Goal: Task Accomplishment & Management: Use online tool/utility

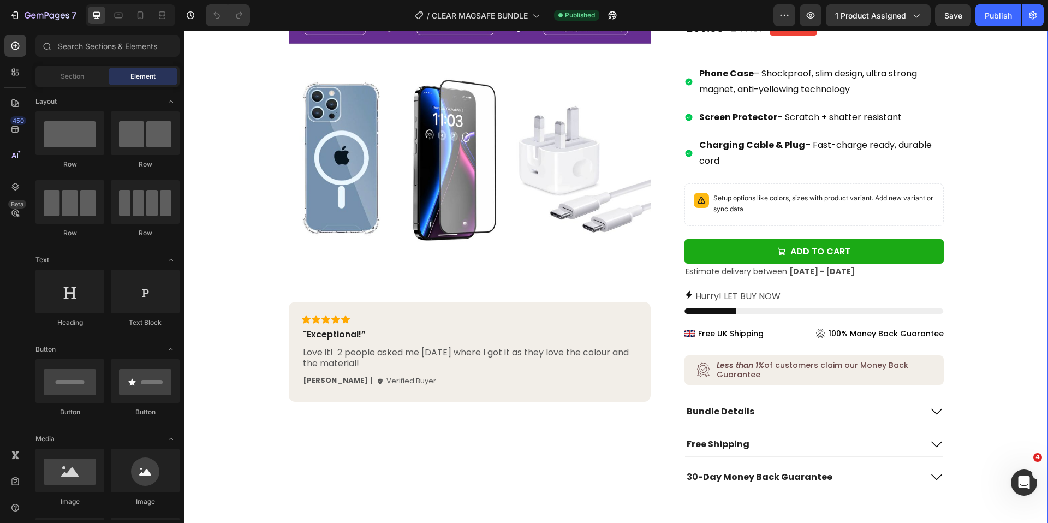
scroll to position [209, 0]
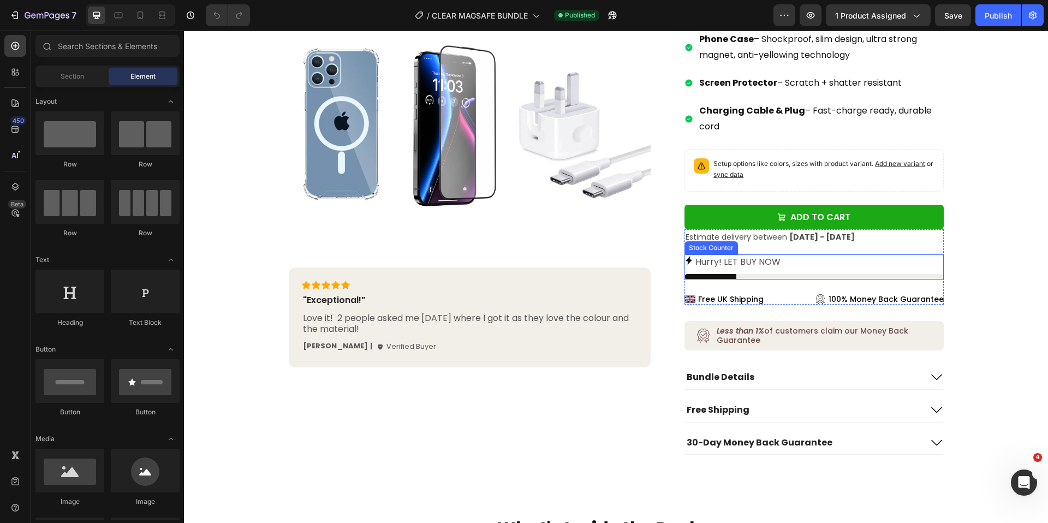
click at [728, 267] on p "Hurry! LET BUY NOW" at bounding box center [737, 262] width 85 height 16
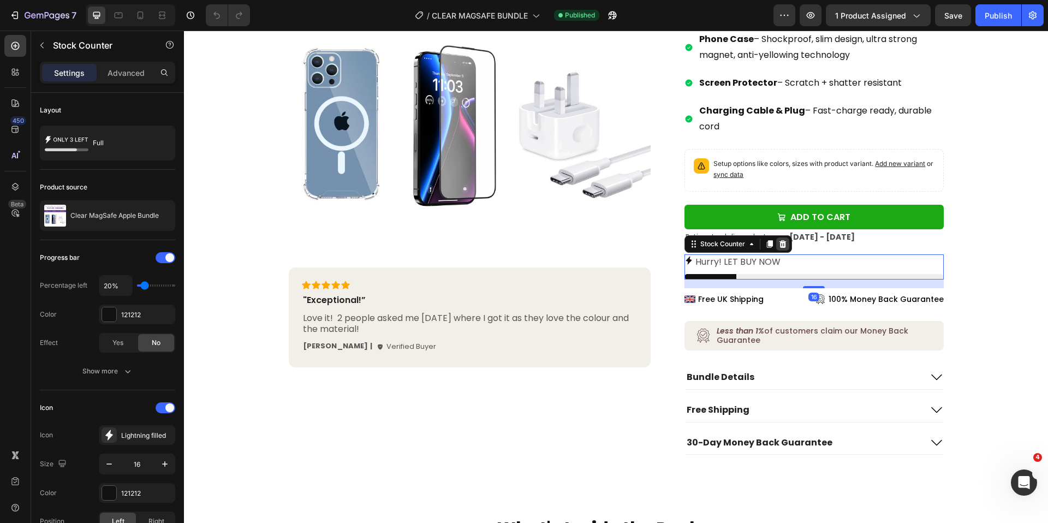
click at [783, 245] on icon at bounding box center [782, 244] width 7 height 8
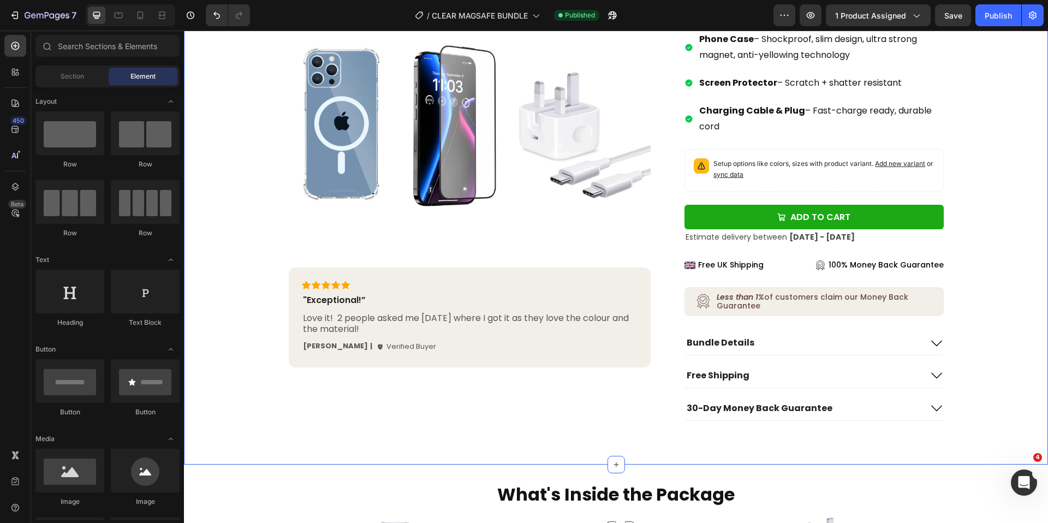
click at [1020, 247] on div "Product Images Icon Icon Icon Icon Icon Icon List "Exceptional!” Text Block Lov…" at bounding box center [616, 154] width 842 height 533
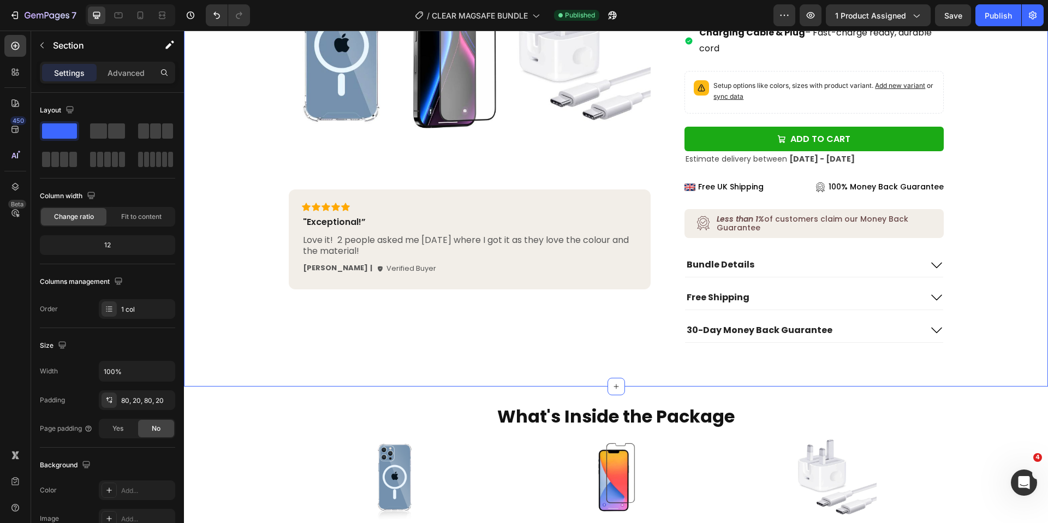
scroll to position [293, 0]
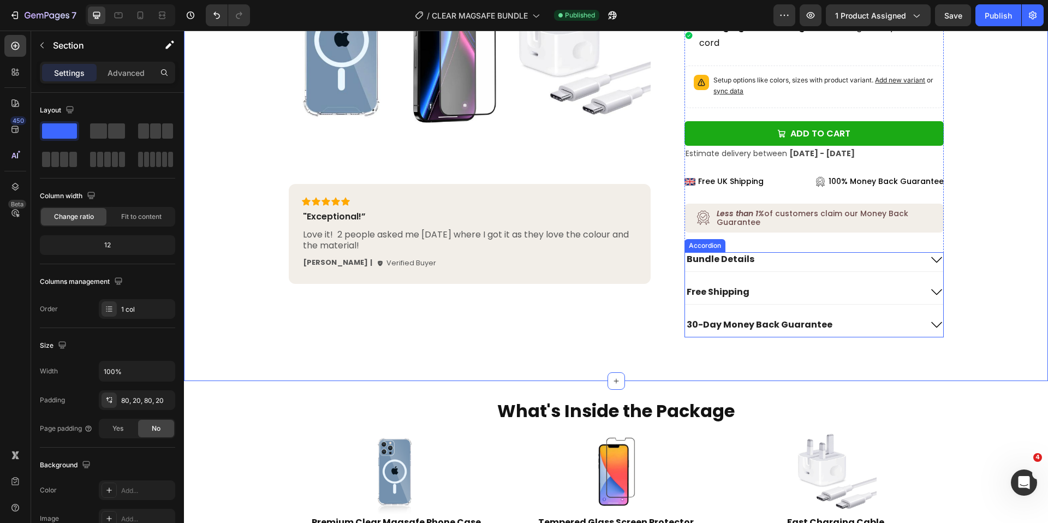
click at [939, 262] on icon at bounding box center [936, 259] width 13 height 13
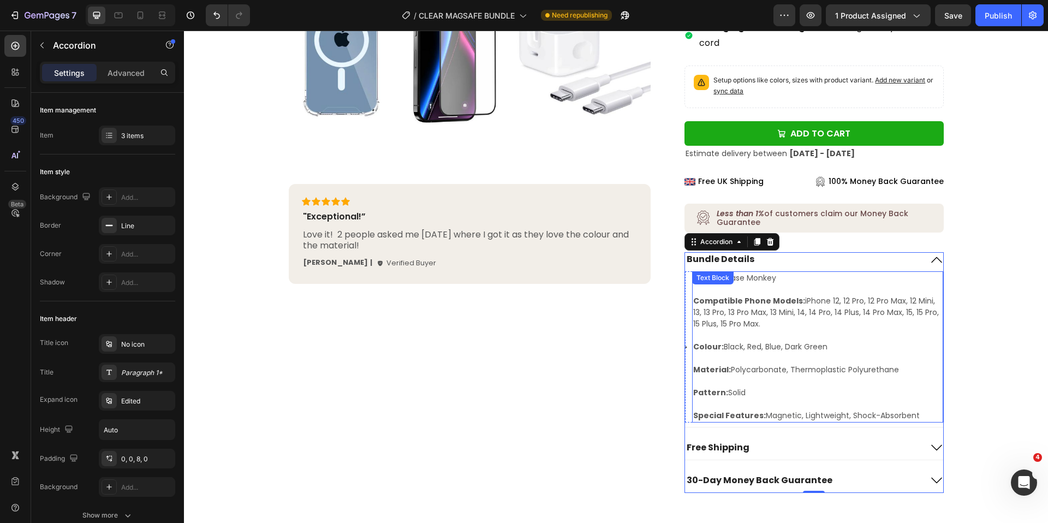
click at [798, 346] on span "Colour: Black, Red, Blue, Dark Green" at bounding box center [760, 346] width 134 height 11
click at [832, 377] on p "Material: Polycarbonate, Thermoplastic Polyurethane" at bounding box center [817, 375] width 248 height 23
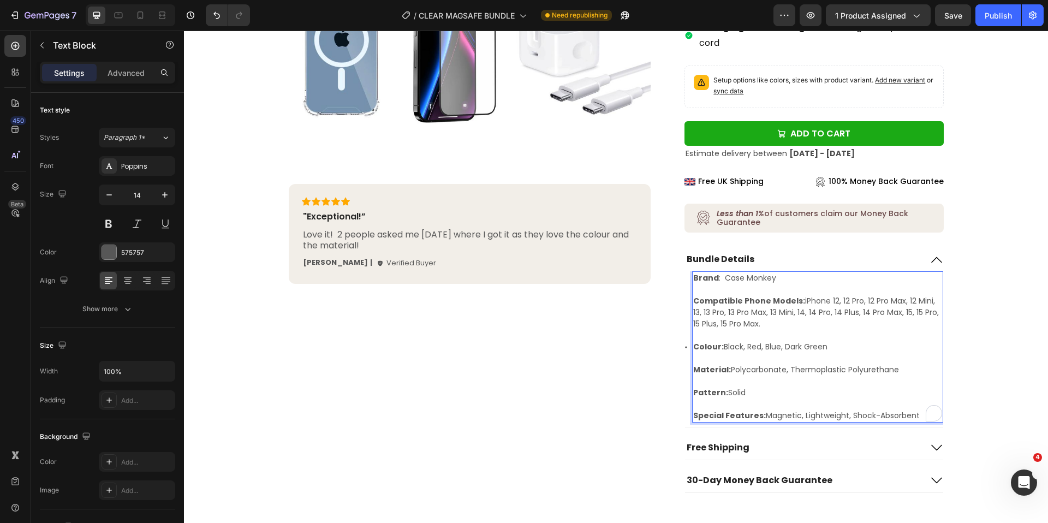
click at [912, 412] on span "Special Features: Magnetic, Lightweight, Shock-Absorbent" at bounding box center [806, 415] width 226 height 11
click at [906, 414] on span "Special Features: Magnetic, Lightweight, Shock-Absorbent" at bounding box center [806, 415] width 226 height 11
click at [899, 414] on span "Special Features: Magnetic, Lightweight, Shock-Absorbent" at bounding box center [806, 415] width 226 height 11
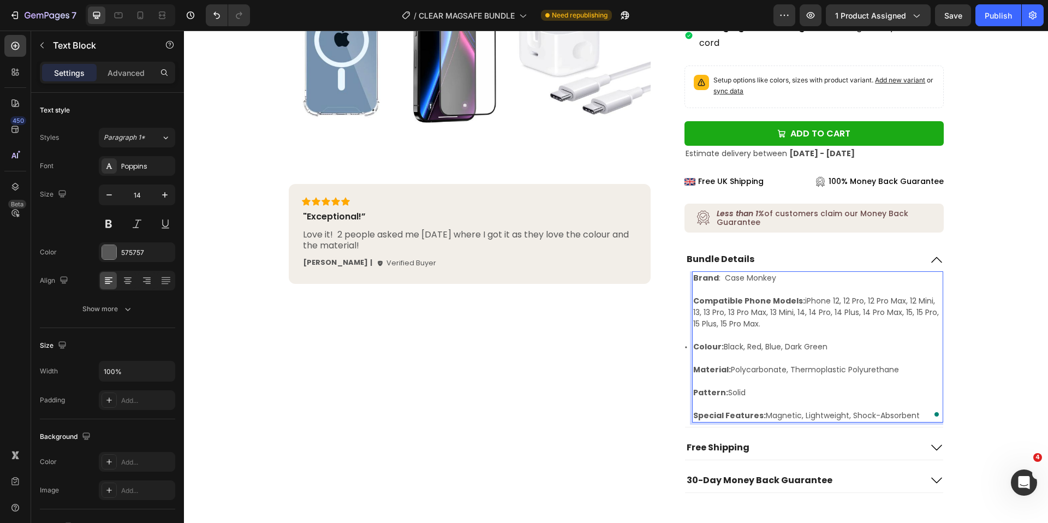
click at [899, 414] on span "Special Features: Magnetic, Lightweight, Shock-Absorbent" at bounding box center [806, 415] width 226 height 11
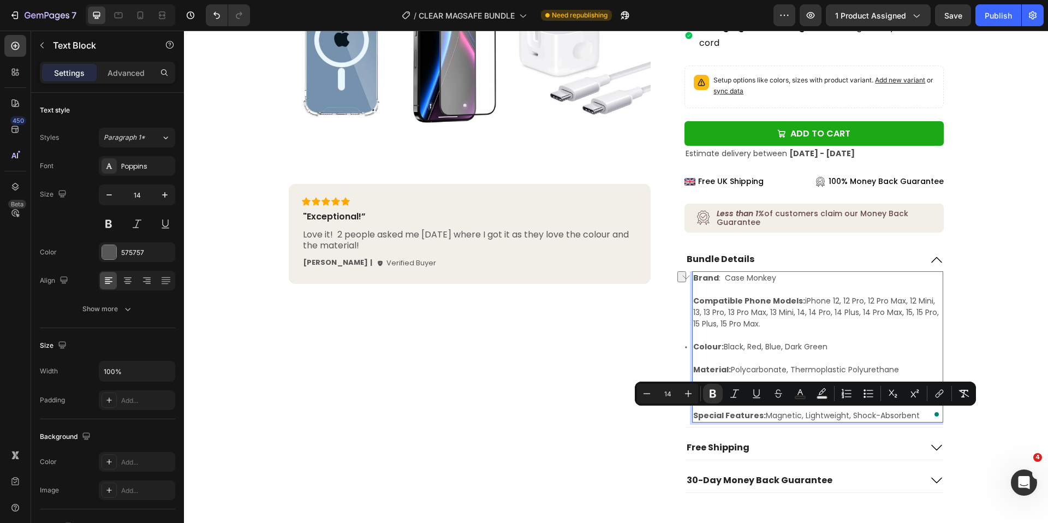
click at [889, 415] on span "Special Features: Magnetic, Lightweight, Shock-Absorbent" at bounding box center [806, 415] width 226 height 11
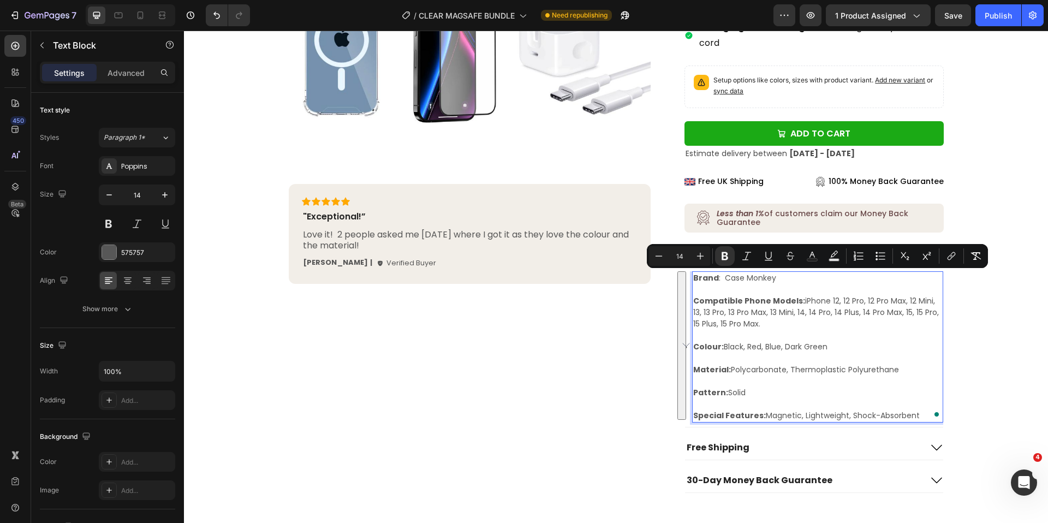
drag, startPoint x: 917, startPoint y: 415, endPoint x: 695, endPoint y: 279, distance: 259.9
click at [695, 279] on div "Brand : Case Monkey Compatible Phone Models: iPhone 12, 12 Pro, 12 Pro Max, 12 …" at bounding box center [817, 346] width 251 height 151
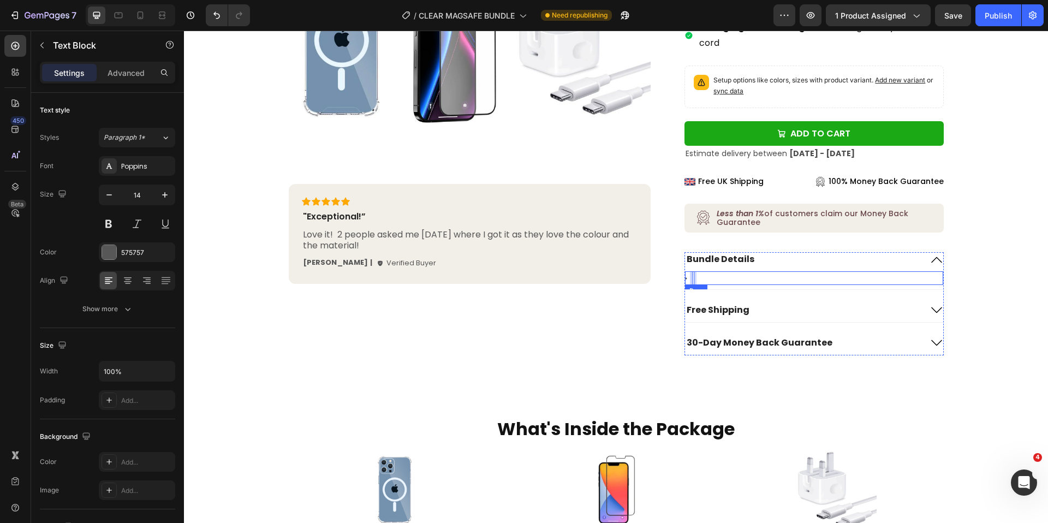
click at [702, 277] on div "Icon Text Block 0 Row" at bounding box center [814, 278] width 258 height 14
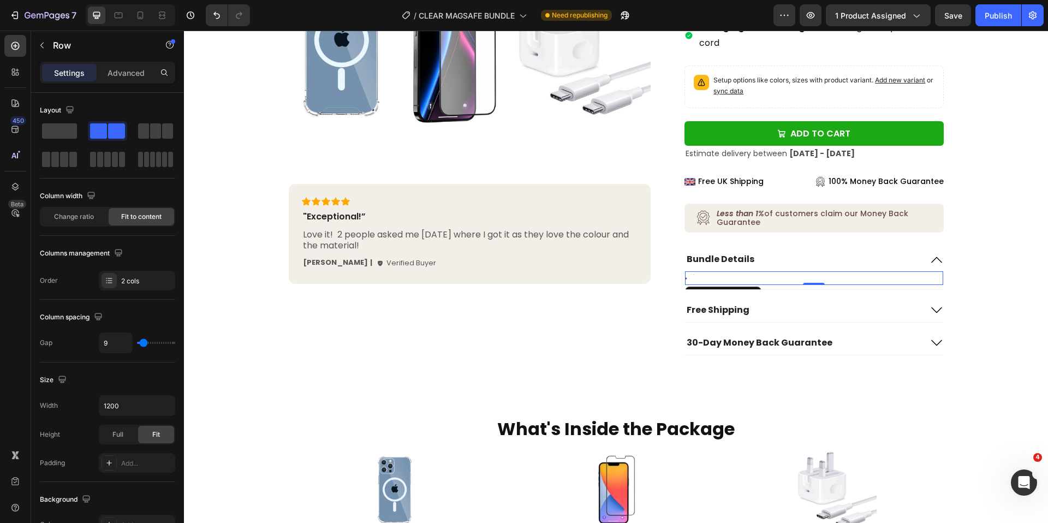
click at [768, 278] on div "Icon Text Block Row 0" at bounding box center [814, 278] width 258 height 14
click at [760, 278] on div "Icon Text Block Row 0" at bounding box center [814, 278] width 258 height 14
click at [731, 278] on div "Icon Text Block Row 0" at bounding box center [814, 278] width 258 height 14
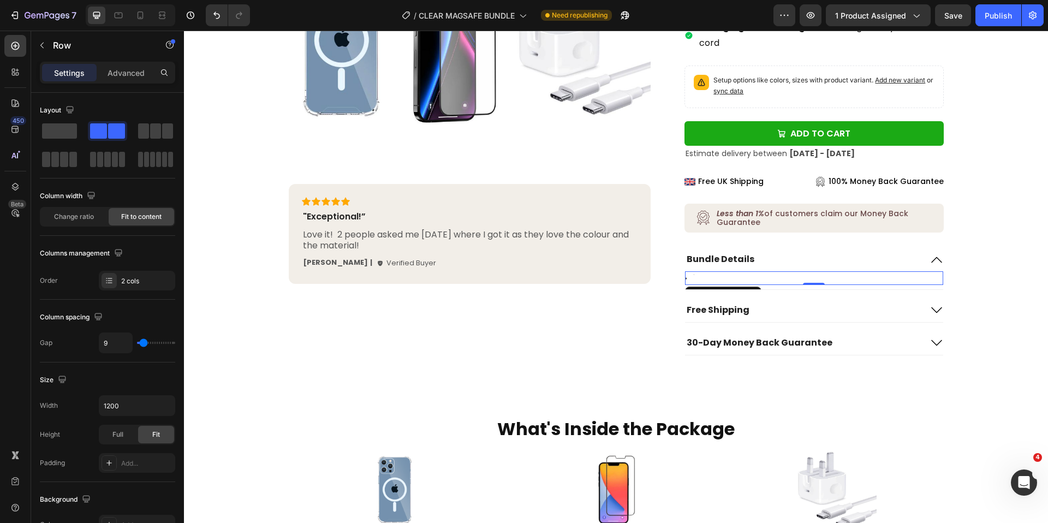
click at [857, 279] on div "Icon Text Block Row 0" at bounding box center [814, 278] width 258 height 14
click at [216, 16] on icon "Undo/Redo" at bounding box center [216, 15] width 11 height 11
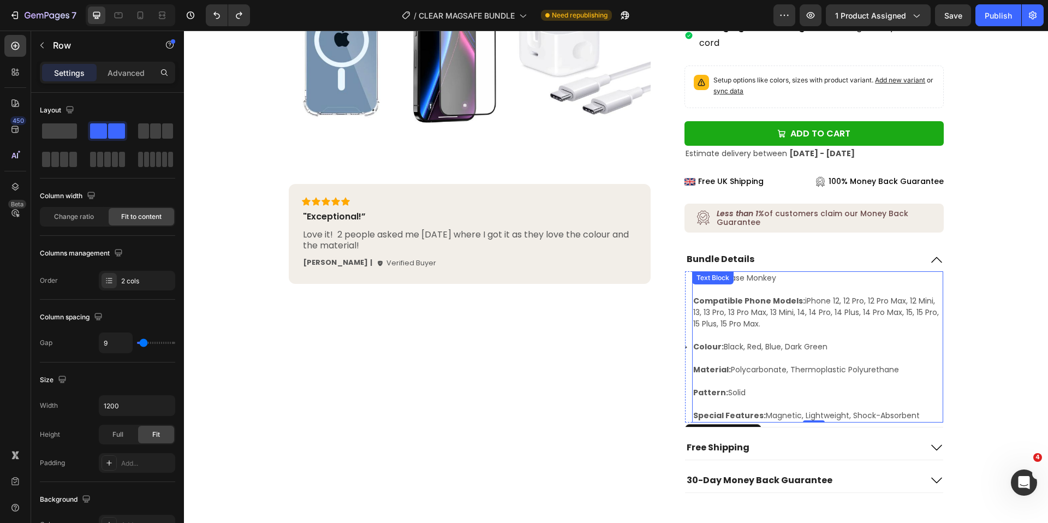
click at [899, 396] on p "Pattern: Solid" at bounding box center [817, 398] width 248 height 23
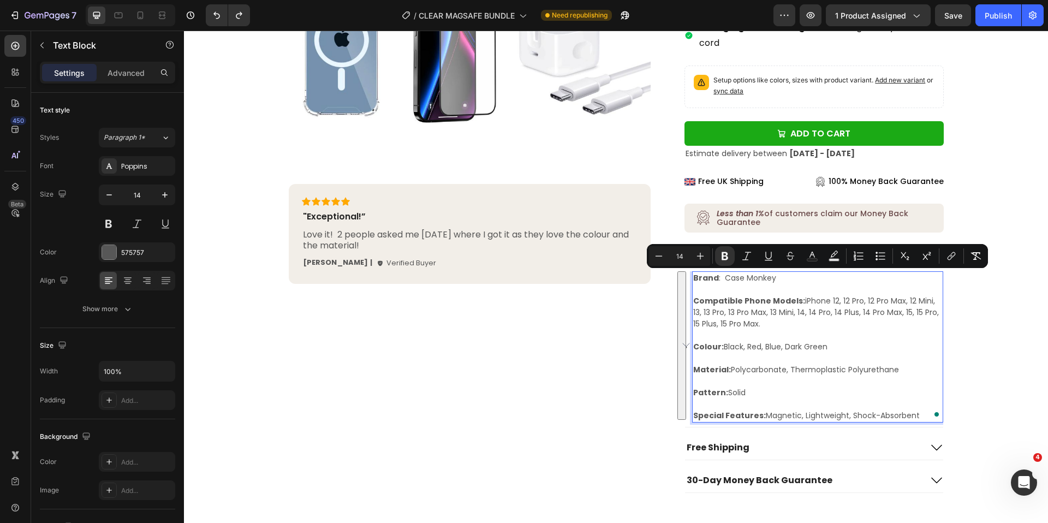
drag, startPoint x: 927, startPoint y: 415, endPoint x: 695, endPoint y: 276, distance: 270.5
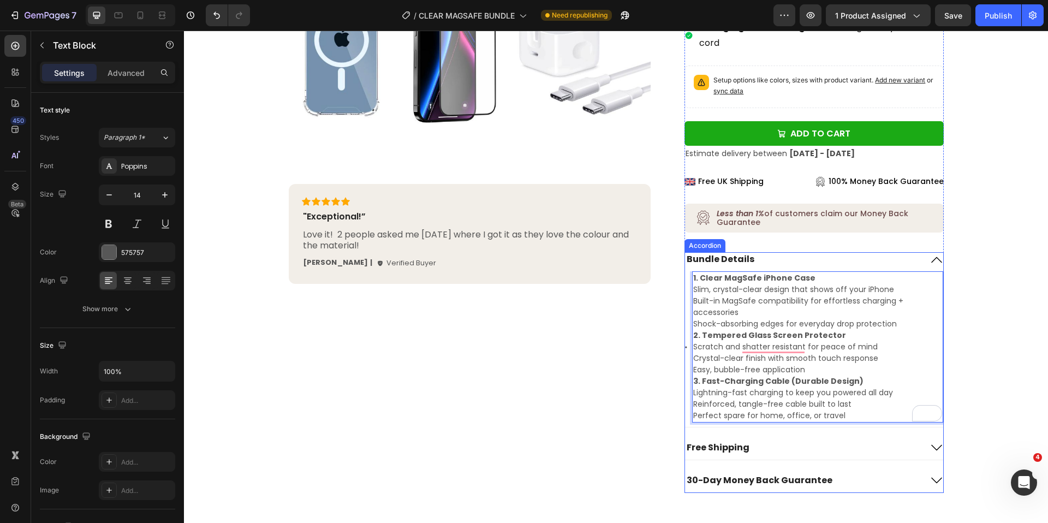
click at [736, 260] on p "Bundle Details" at bounding box center [721, 259] width 68 height 11
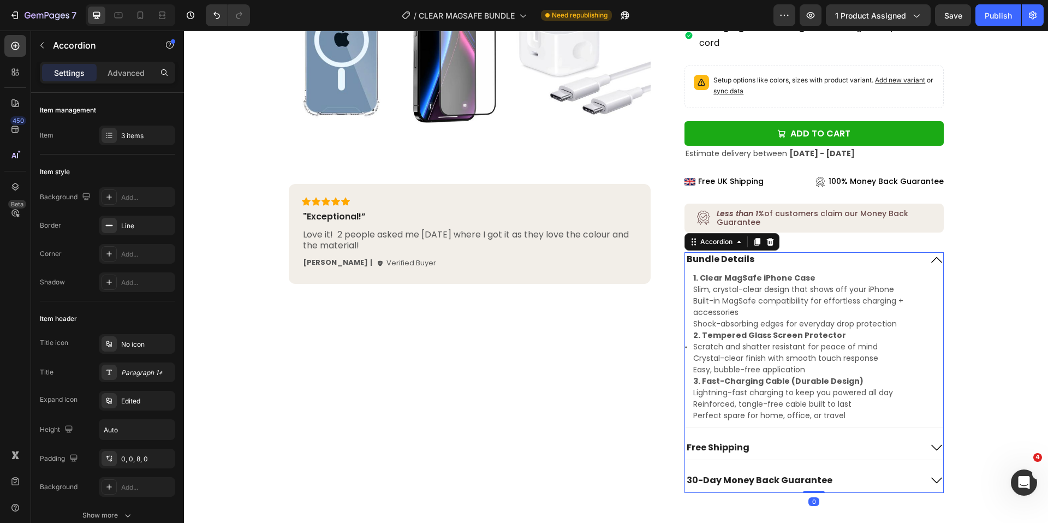
click at [731, 260] on p "Bundle Details" at bounding box center [721, 259] width 68 height 11
click at [730, 260] on p "Bundle Details" at bounding box center [721, 259] width 68 height 11
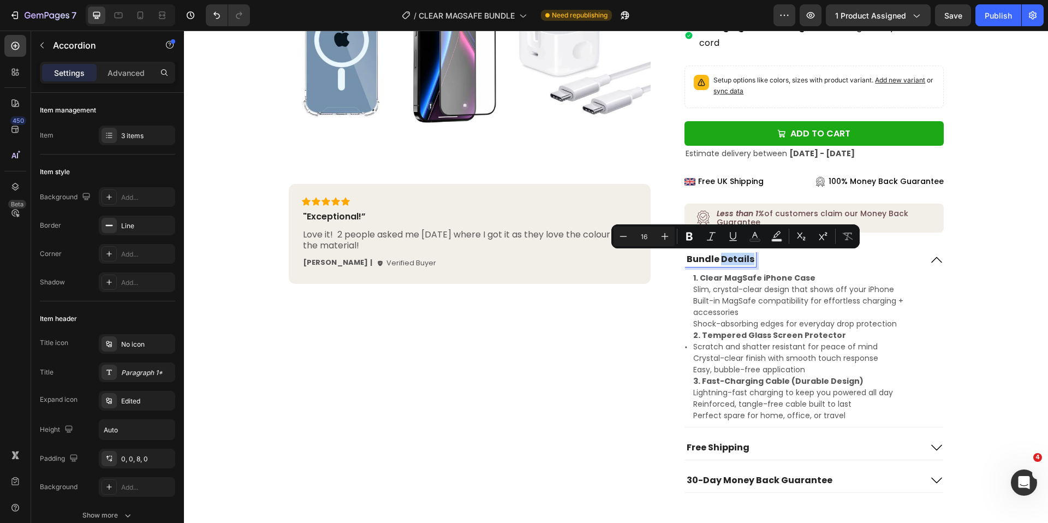
click at [730, 260] on p "Bundle Details" at bounding box center [721, 259] width 68 height 11
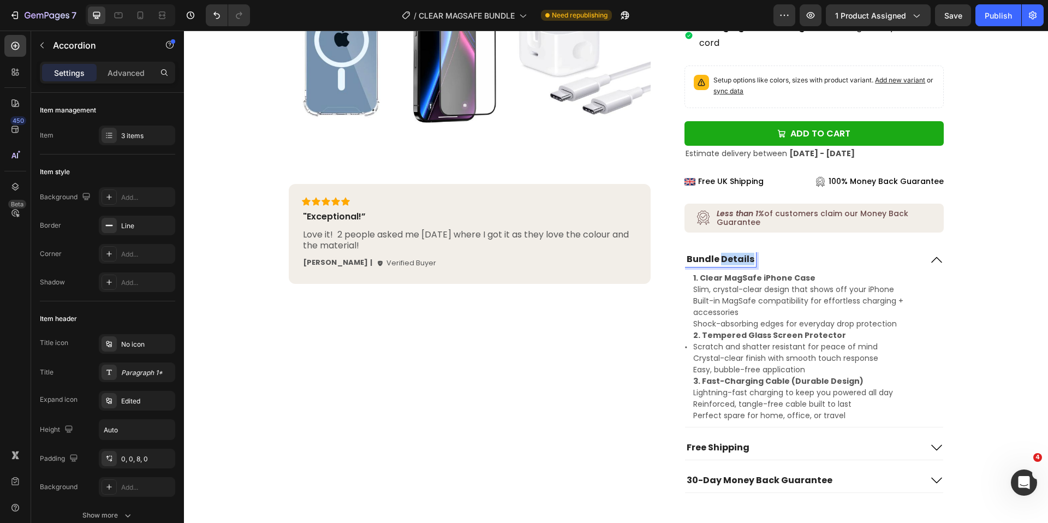
click at [730, 260] on p "Bundle Details" at bounding box center [721, 259] width 68 height 11
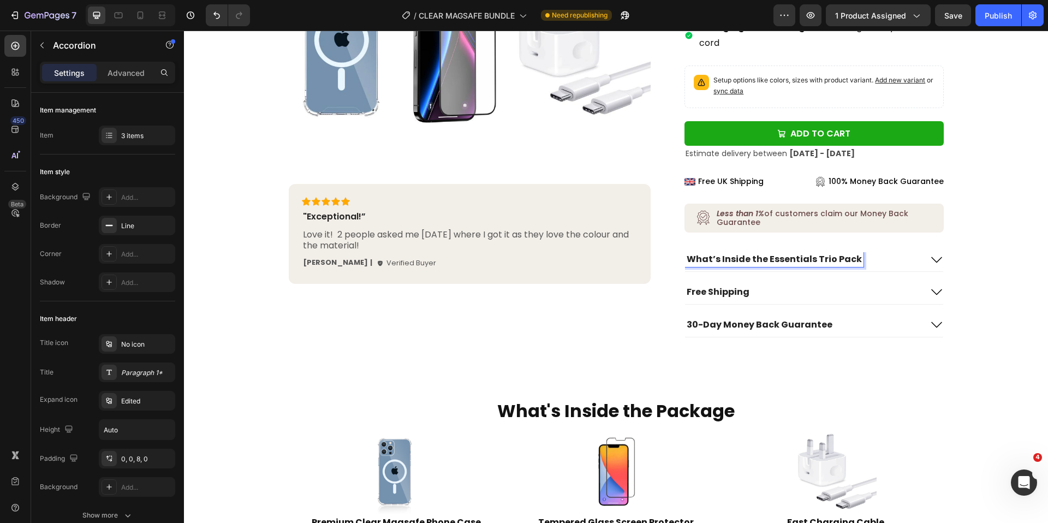
click at [934, 257] on icon at bounding box center [936, 259] width 13 height 13
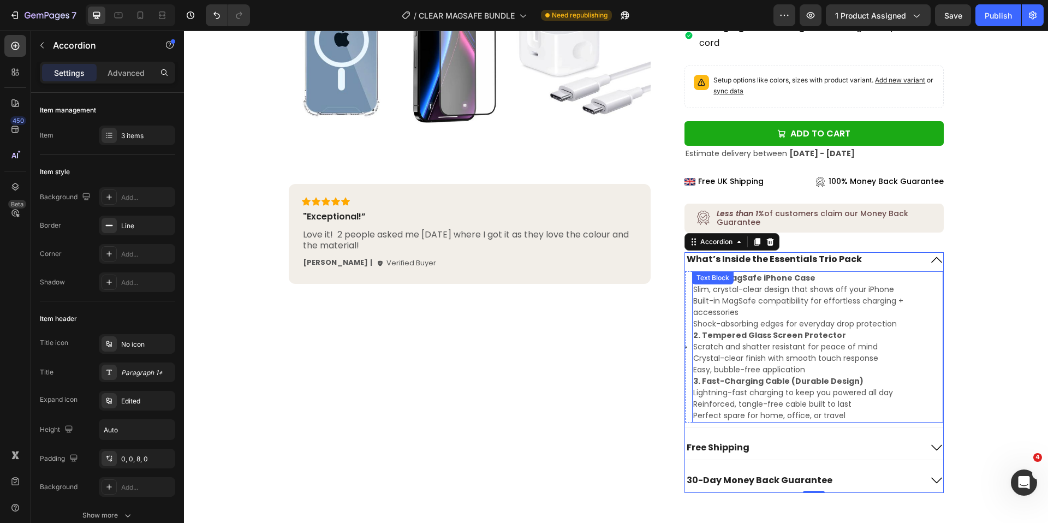
click at [902, 322] on p "Shock-absorbing edges for everyday drop protection" at bounding box center [817, 323] width 248 height 11
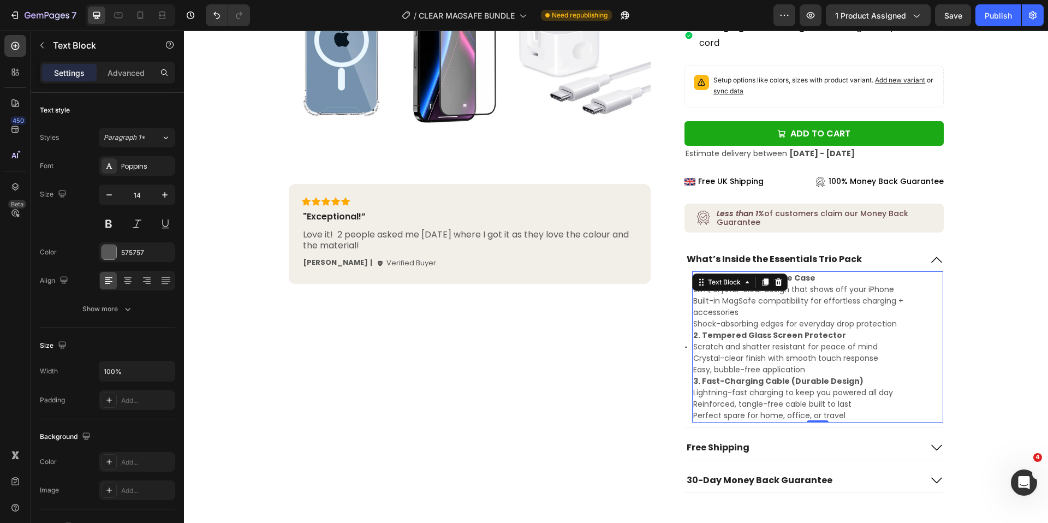
click at [897, 325] on p "Shock-absorbing edges for everyday drop protection" at bounding box center [817, 323] width 248 height 11
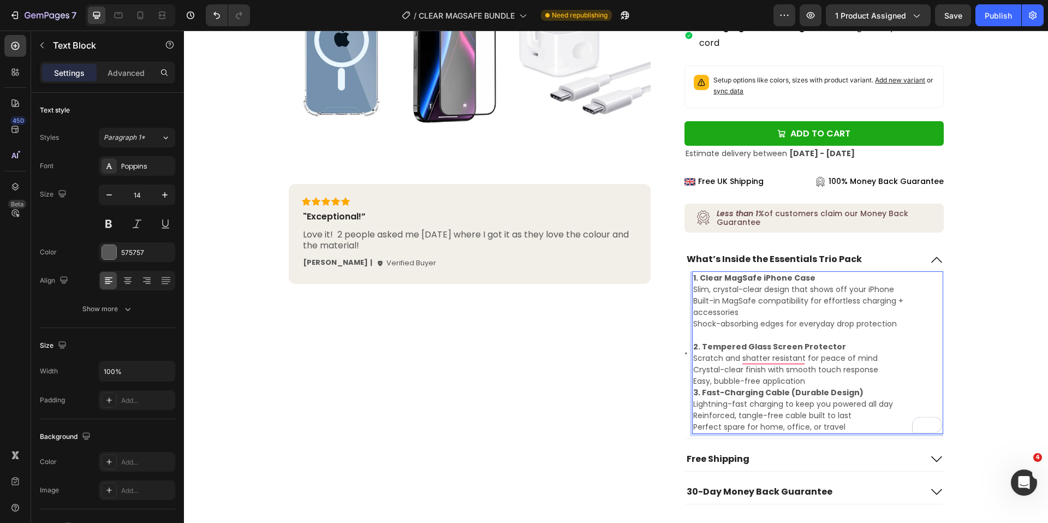
click at [829, 381] on p "Easy, bubble-free application" at bounding box center [817, 380] width 248 height 11
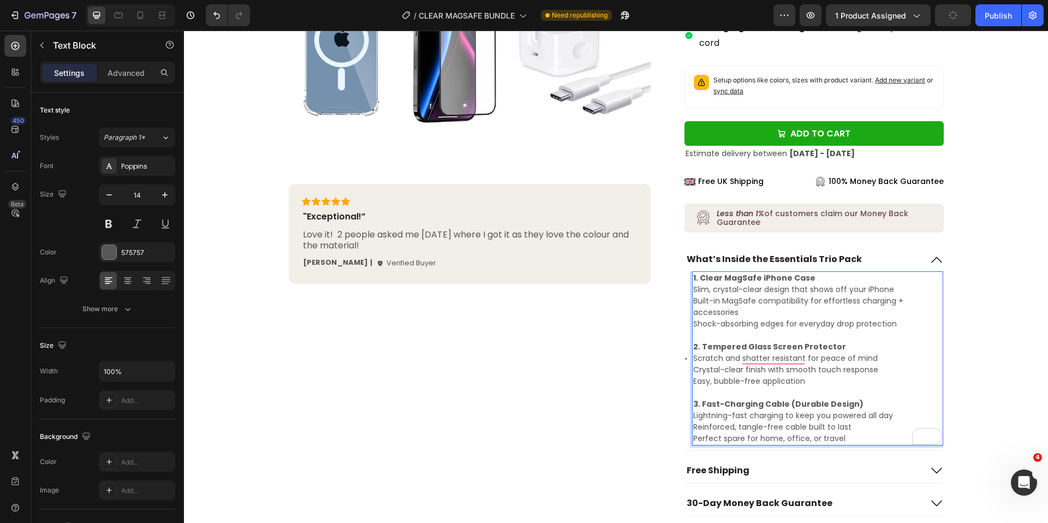
scroll to position [367, 0]
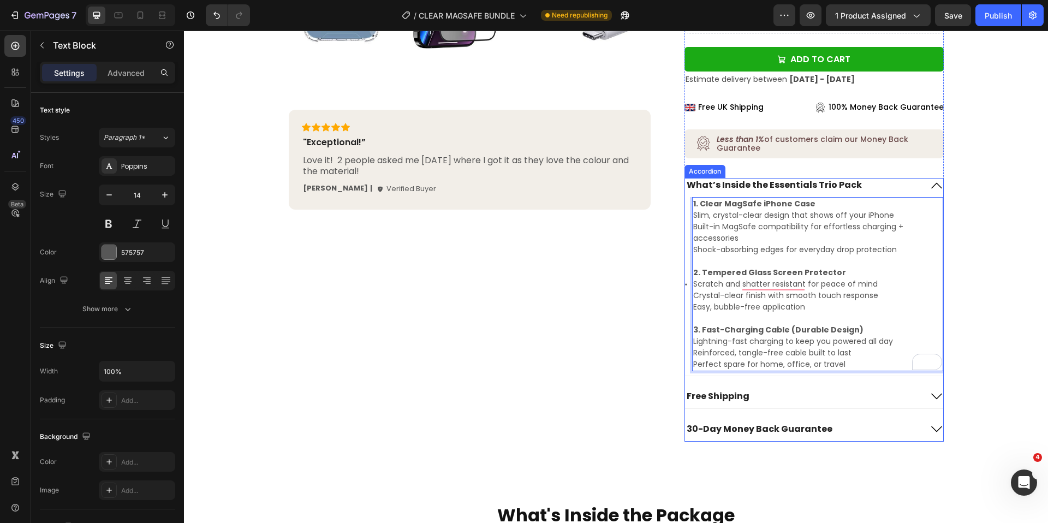
click at [933, 395] on icon at bounding box center [936, 396] width 13 height 13
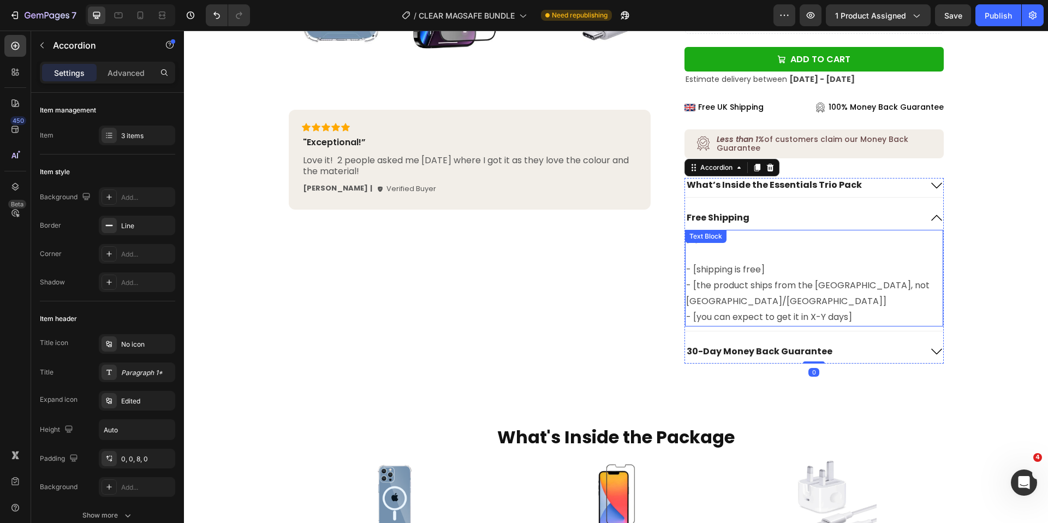
click at [869, 309] on p "- [you can expect to get it in X-Y days]" at bounding box center [813, 317] width 255 height 16
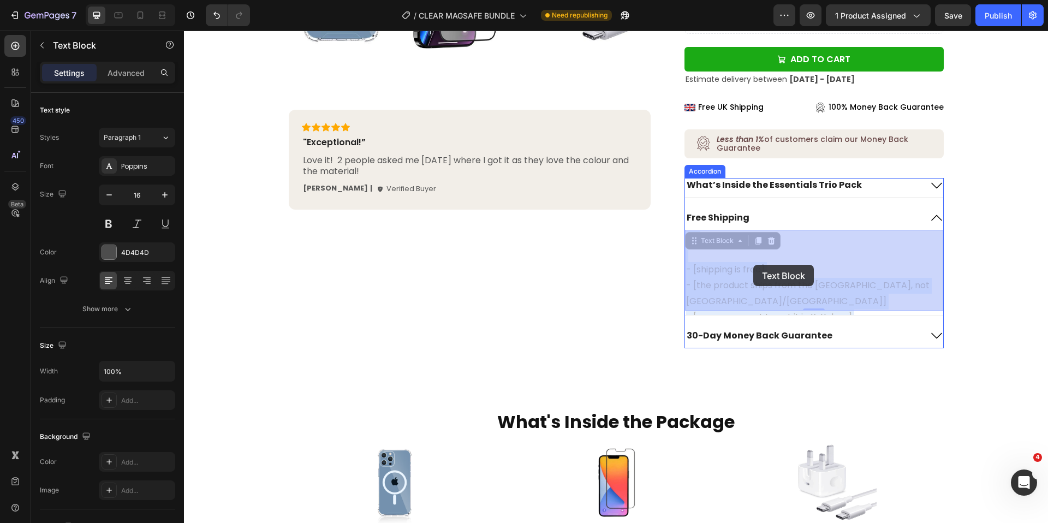
drag, startPoint x: 875, startPoint y: 302, endPoint x: 753, endPoint y: 265, distance: 127.8
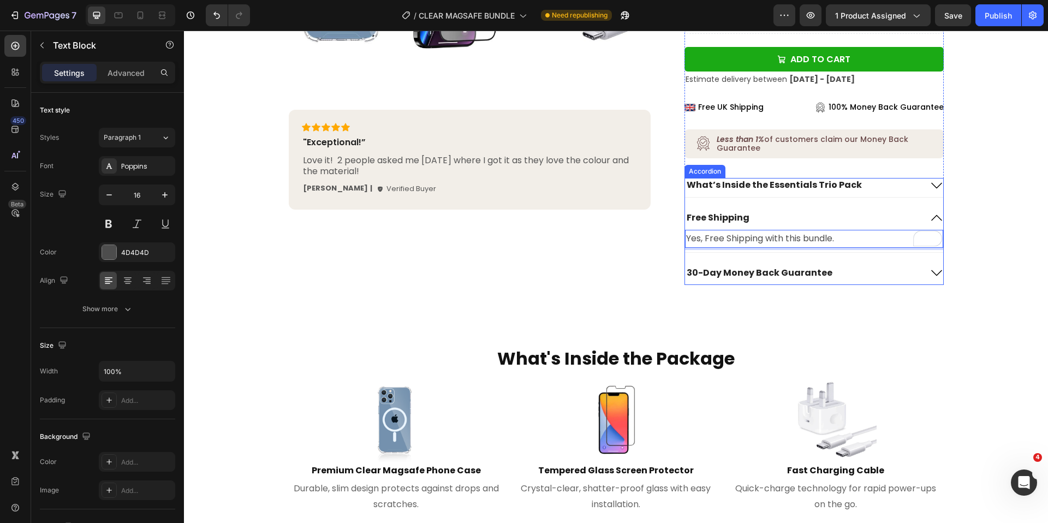
click at [710, 219] on p "Free Shipping" at bounding box center [718, 217] width 63 height 11
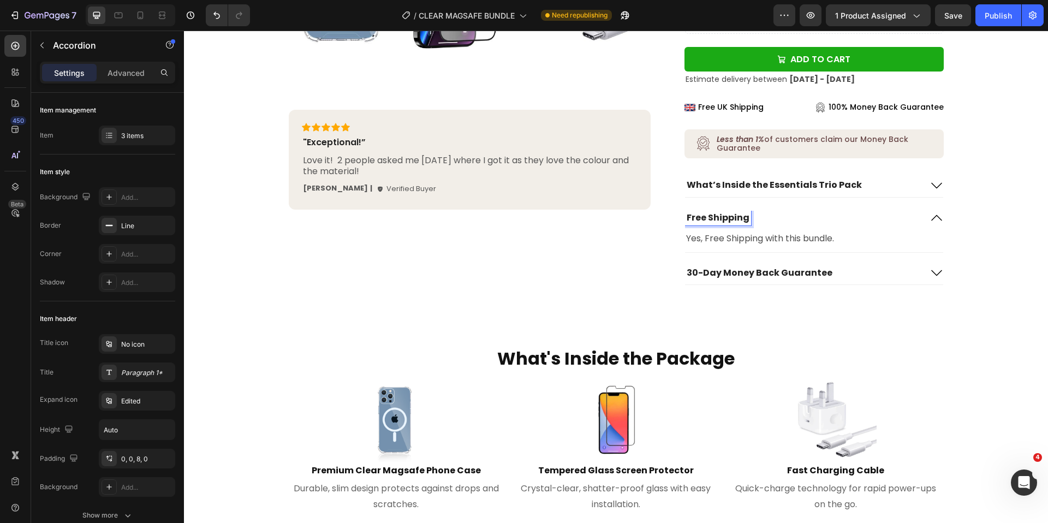
click at [710, 219] on p "Free Shipping" at bounding box center [718, 217] width 63 height 11
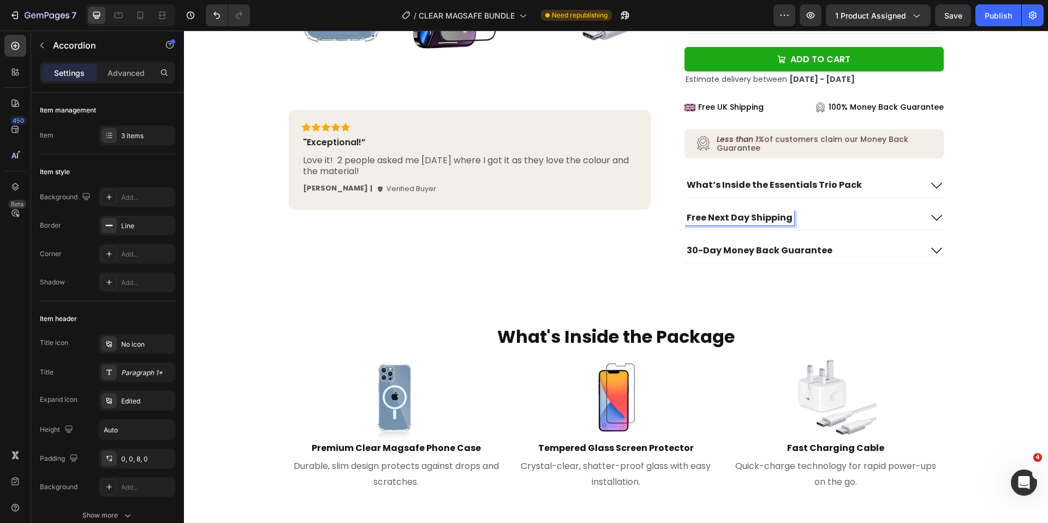
click at [775, 219] on p "Free Next Day Shipping" at bounding box center [740, 217] width 106 height 11
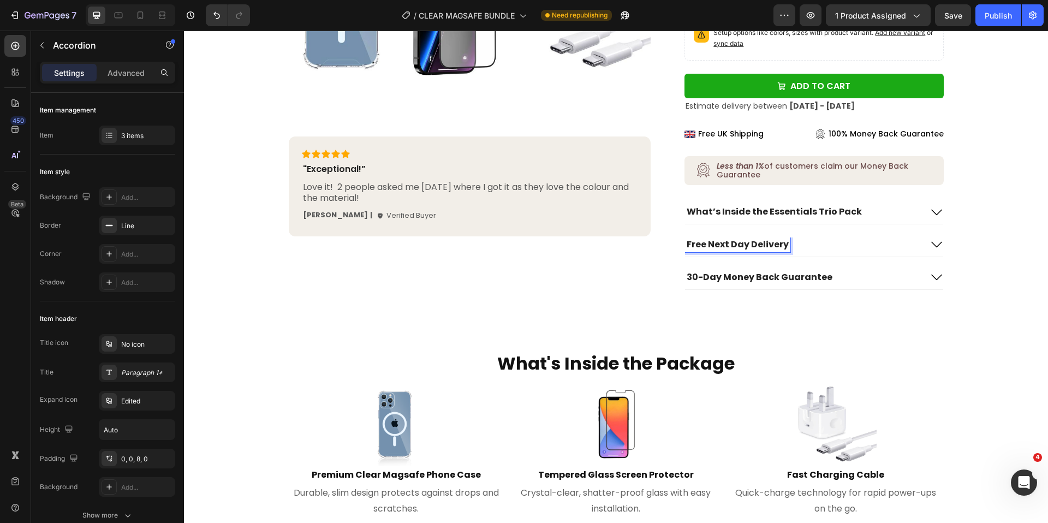
scroll to position [338, 0]
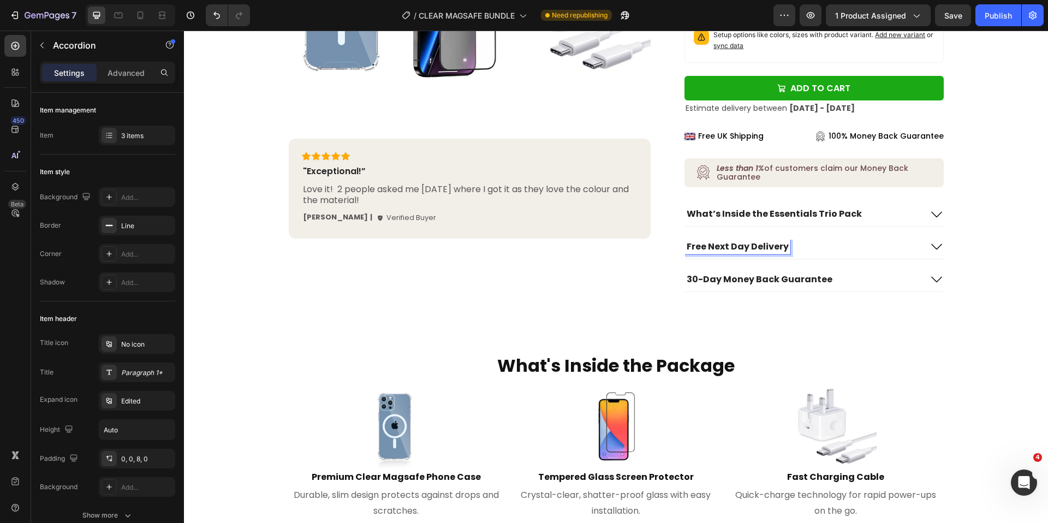
click at [934, 245] on icon at bounding box center [936, 246] width 13 height 13
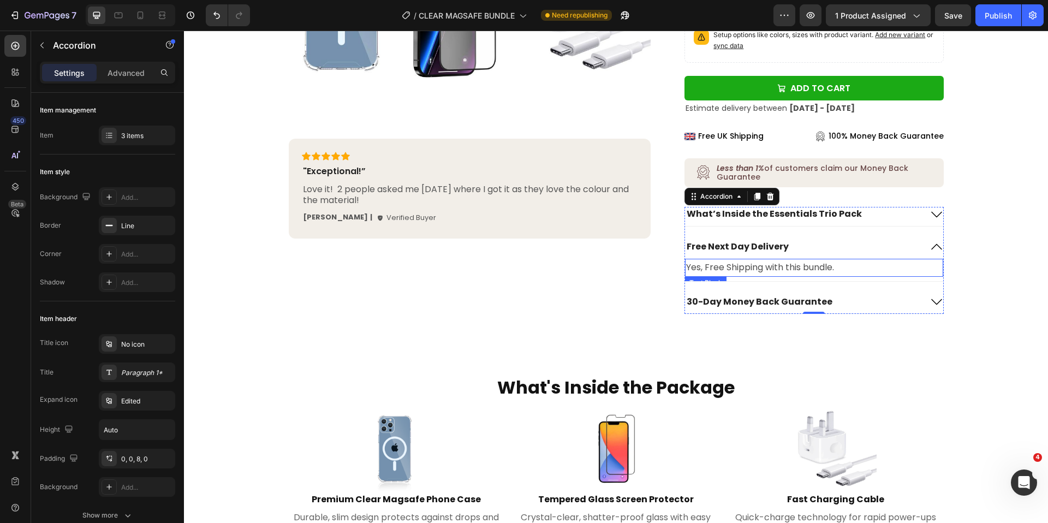
click at [764, 267] on p "Yes, Free Shipping with this bundle." at bounding box center [813, 268] width 255 height 16
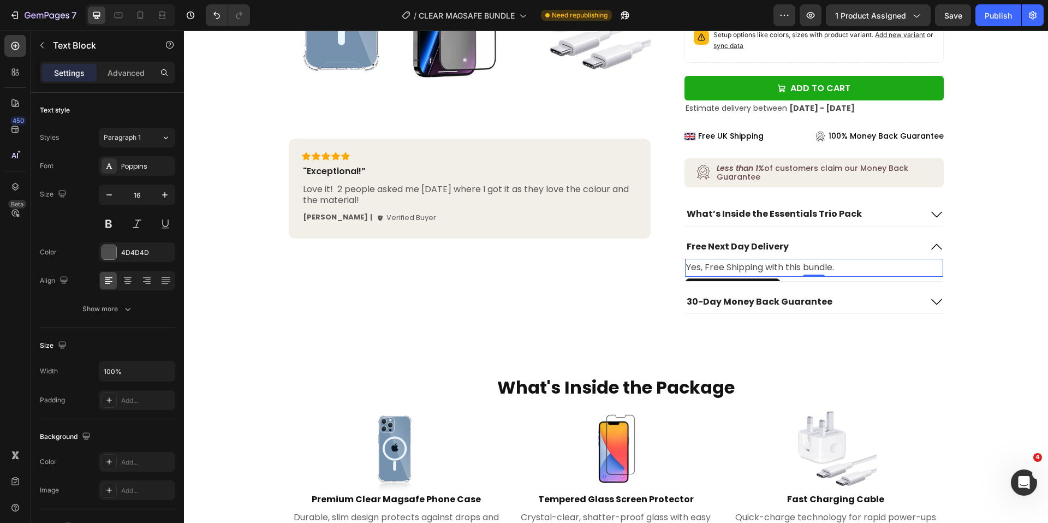
click at [742, 270] on p "Yes, Free Shipping with this bundle." at bounding box center [813, 268] width 255 height 16
click at [829, 266] on p "Yes, Free Shipping with this bundle." at bounding box center [813, 268] width 255 height 16
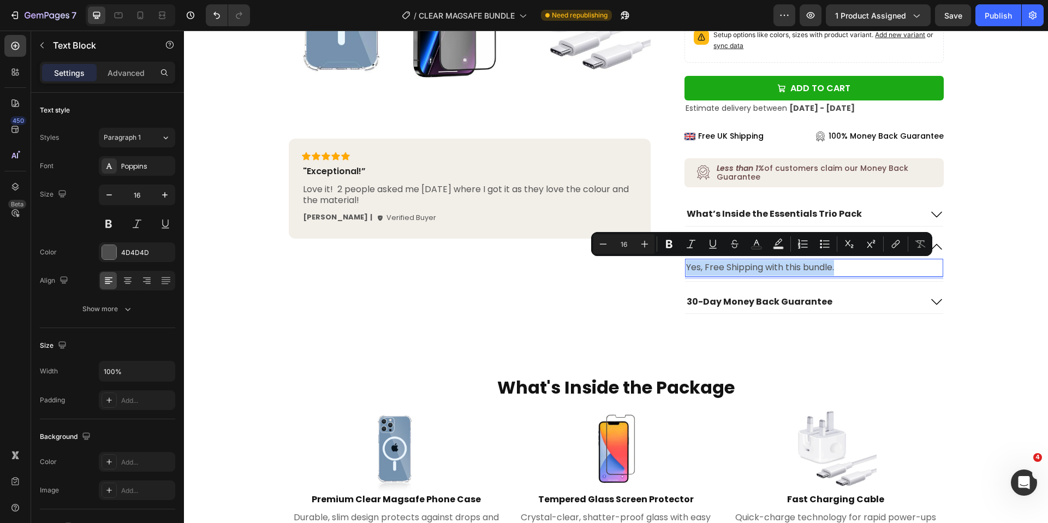
drag, startPoint x: 845, startPoint y: 267, endPoint x: 688, endPoint y: 269, distance: 157.2
click at [688, 269] on p "Yes, Free Shipping with this bundle." at bounding box center [813, 268] width 255 height 16
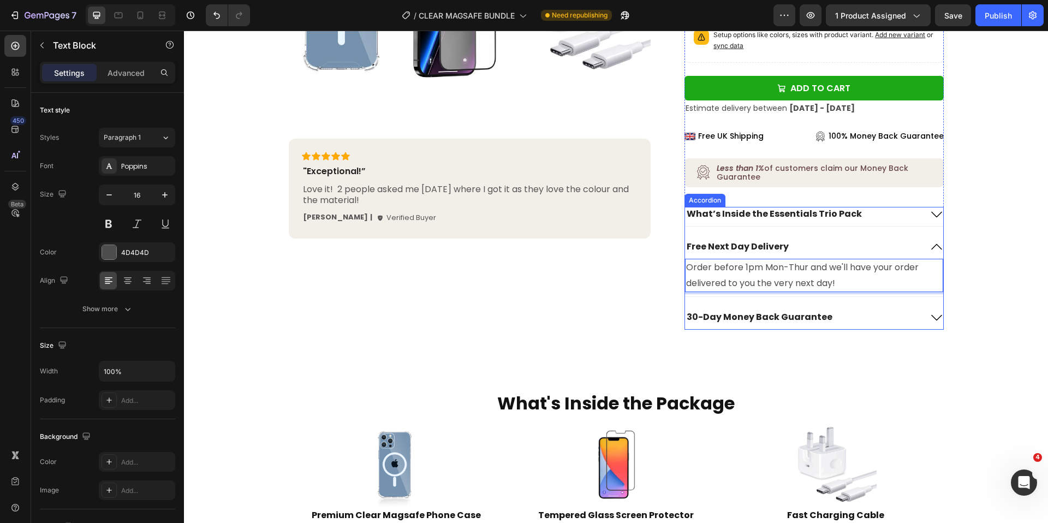
click at [937, 247] on icon at bounding box center [936, 246] width 13 height 13
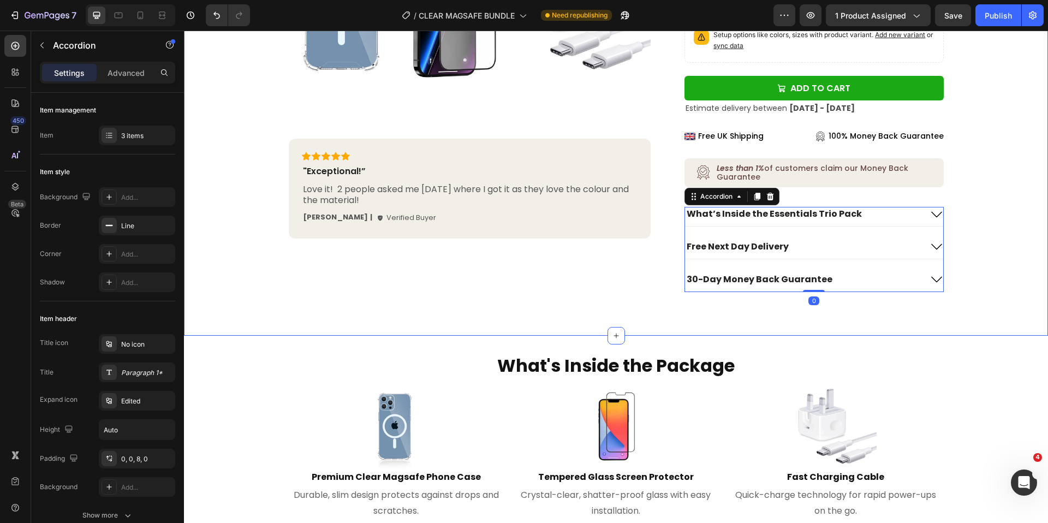
click at [985, 249] on div "Product Images Icon Icon Icon Icon Icon Icon List "Exceptional!” Text Block Lov…" at bounding box center [616, 25] width 842 height 533
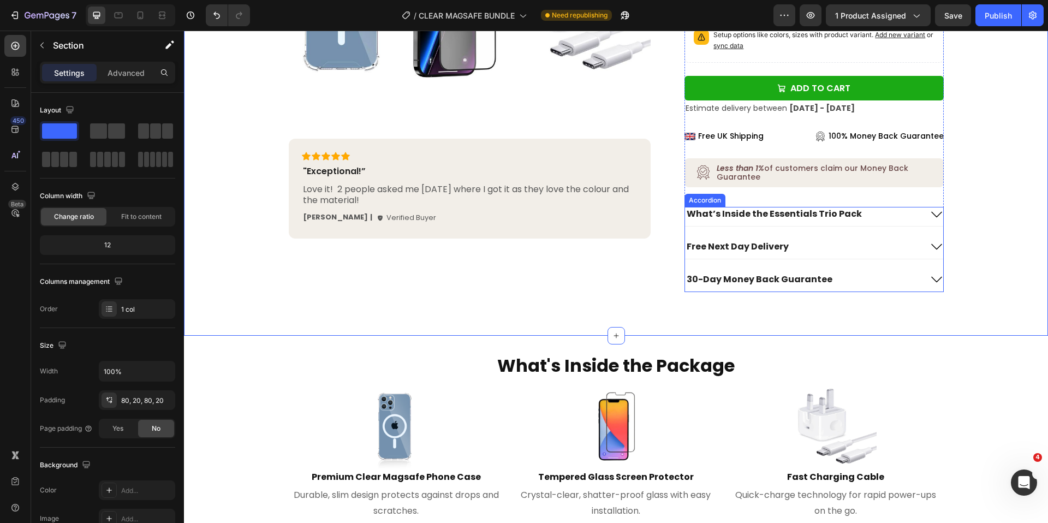
click at [940, 279] on icon at bounding box center [936, 279] width 13 height 13
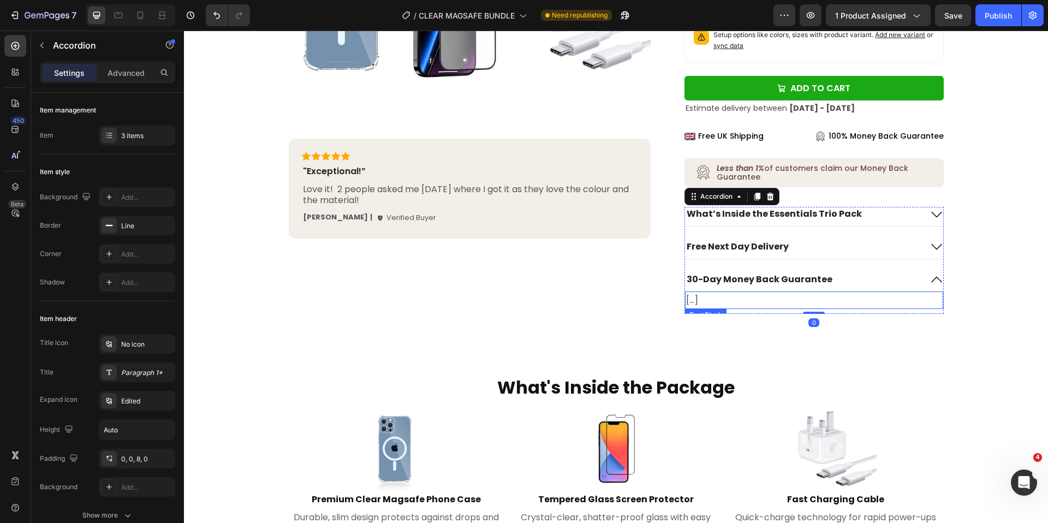
click at [726, 300] on p "[...]" at bounding box center [813, 301] width 255 height 16
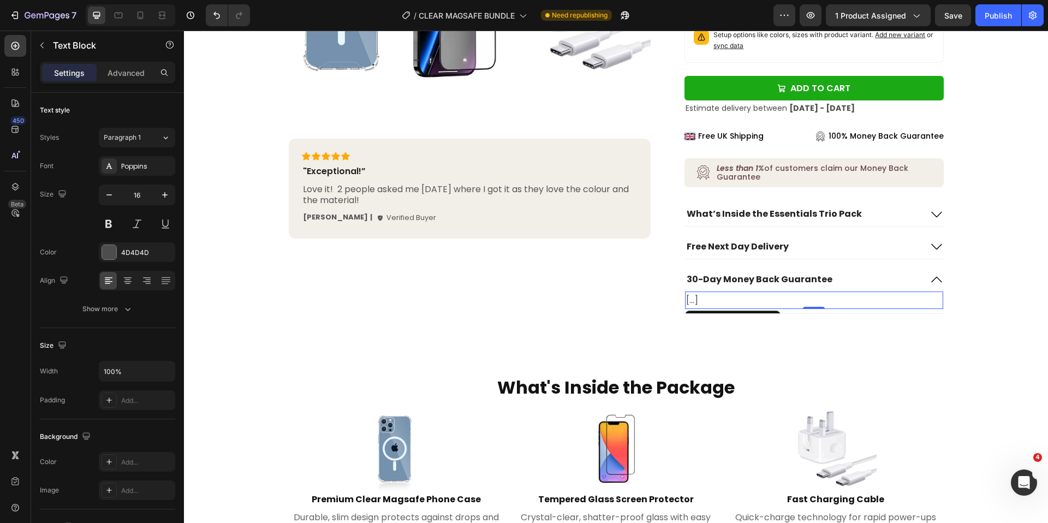
click at [718, 301] on p "[...]" at bounding box center [813, 301] width 255 height 16
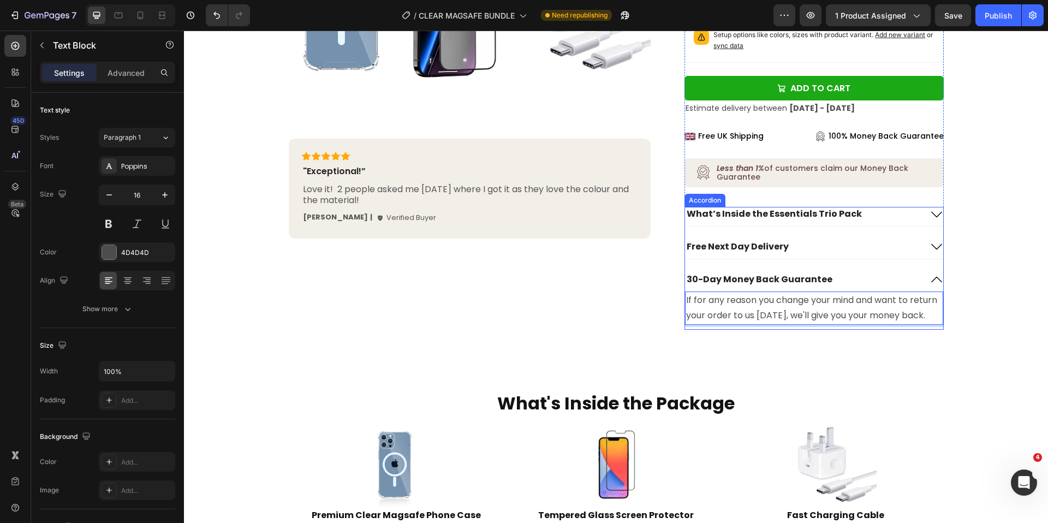
click at [939, 279] on icon at bounding box center [936, 279] width 13 height 13
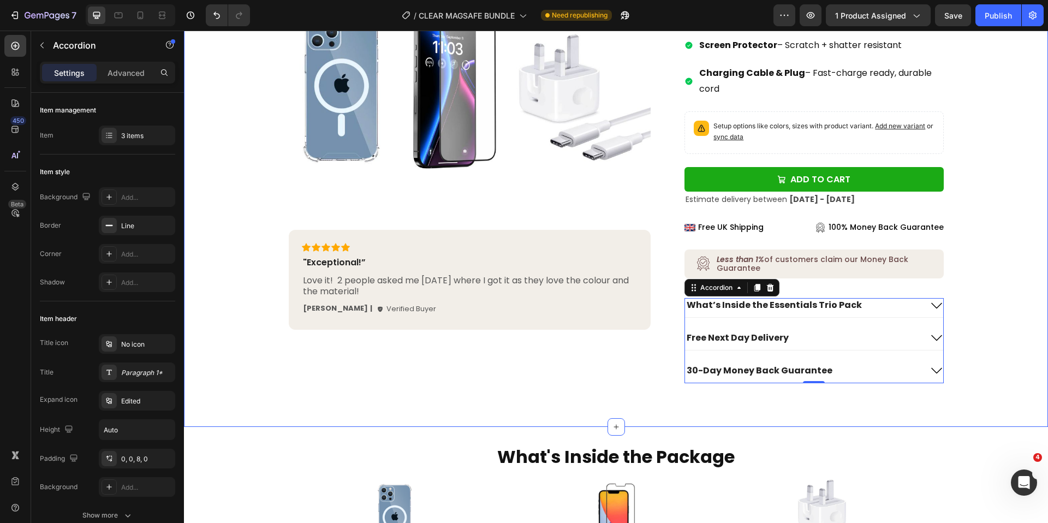
scroll to position [218, 0]
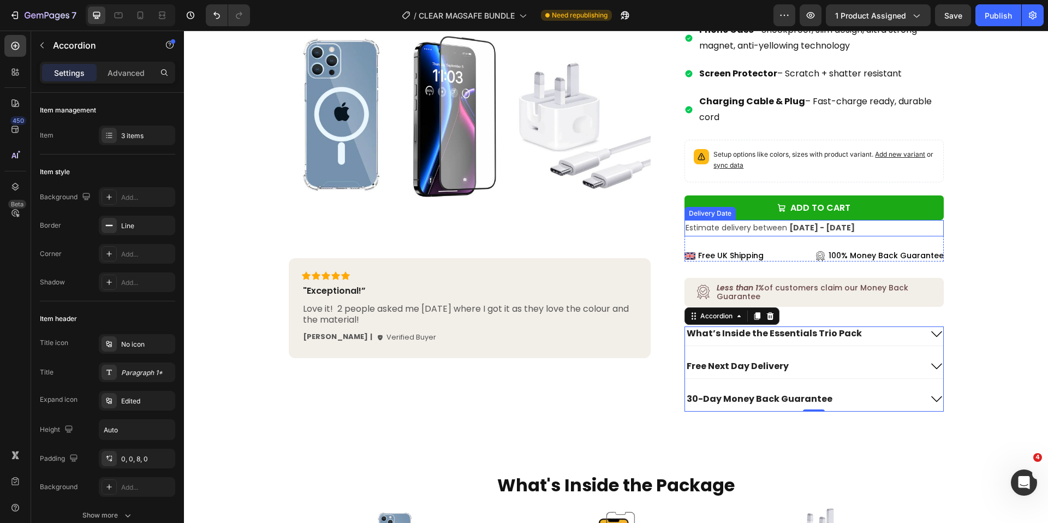
click at [747, 224] on span "Estimate delivery between" at bounding box center [736, 227] width 102 height 11
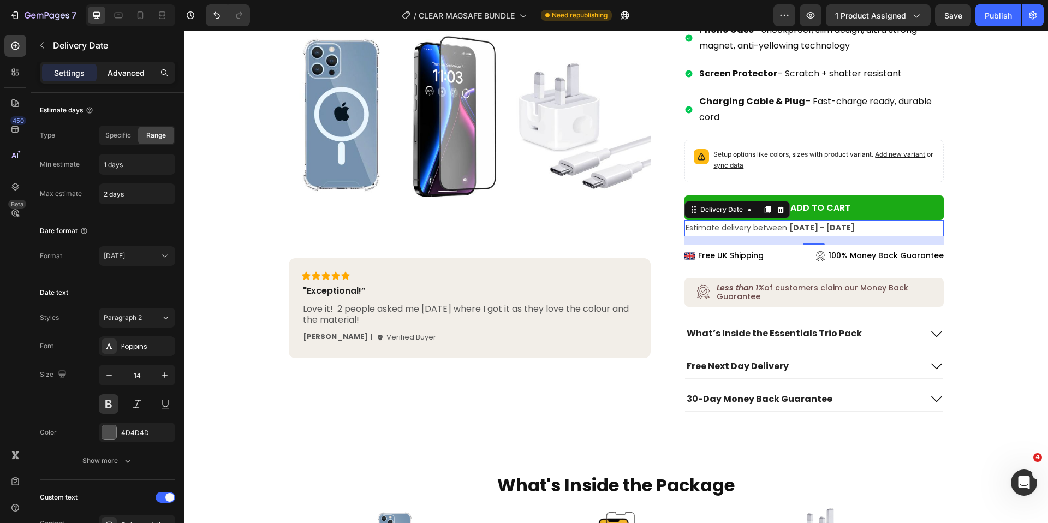
click at [133, 78] on div "Advanced" at bounding box center [126, 72] width 55 height 17
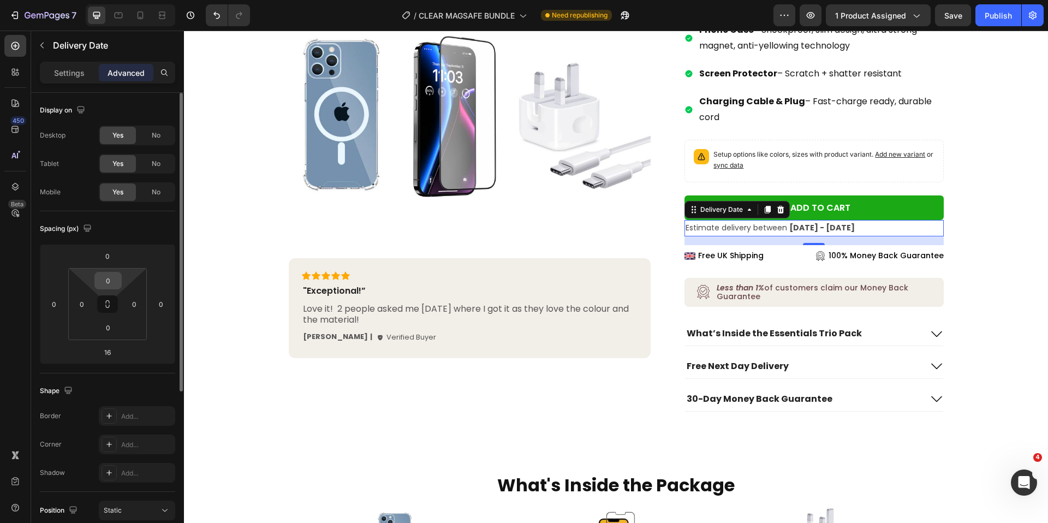
click at [114, 281] on input "0" at bounding box center [108, 280] width 22 height 16
type input "10"
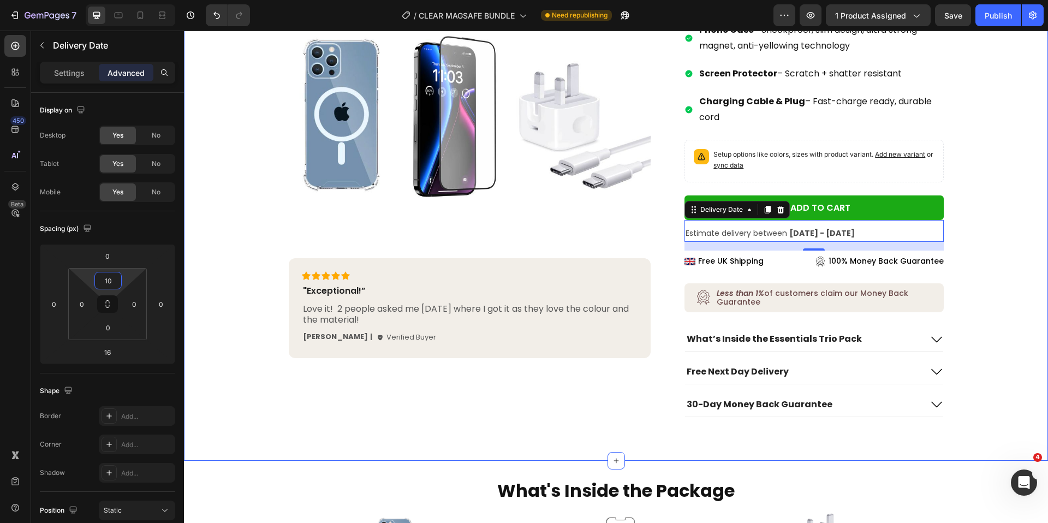
click at [1018, 227] on div "Product Images Icon Icon Icon Icon Icon Icon List "Exceptional!” Text Block Lov…" at bounding box center [616, 147] width 842 height 539
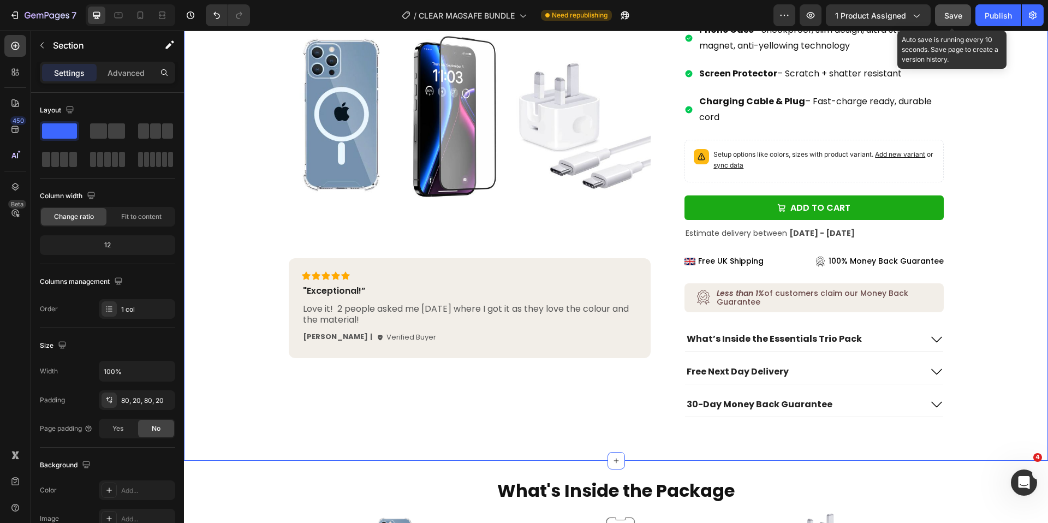
click at [956, 14] on span "Save" at bounding box center [953, 15] width 18 height 9
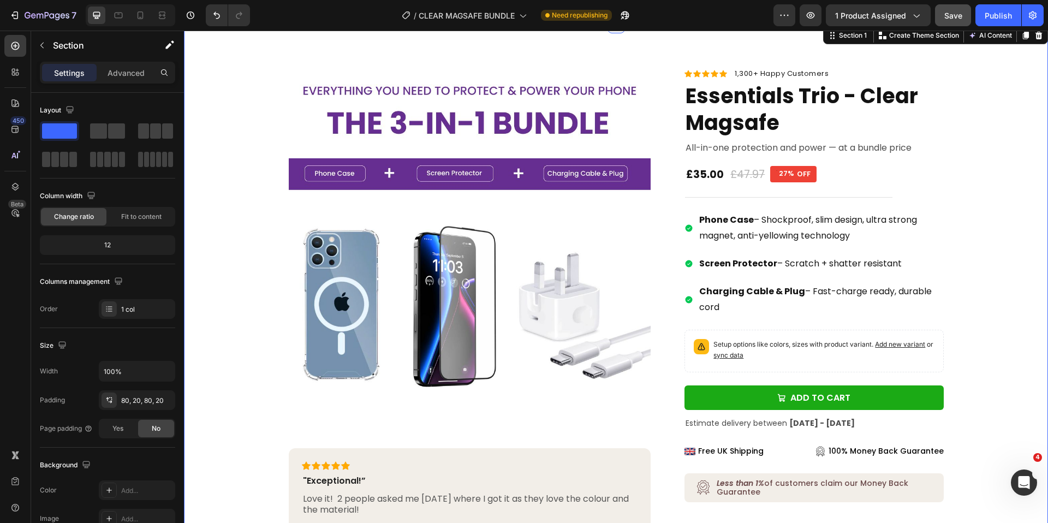
scroll to position [0, 0]
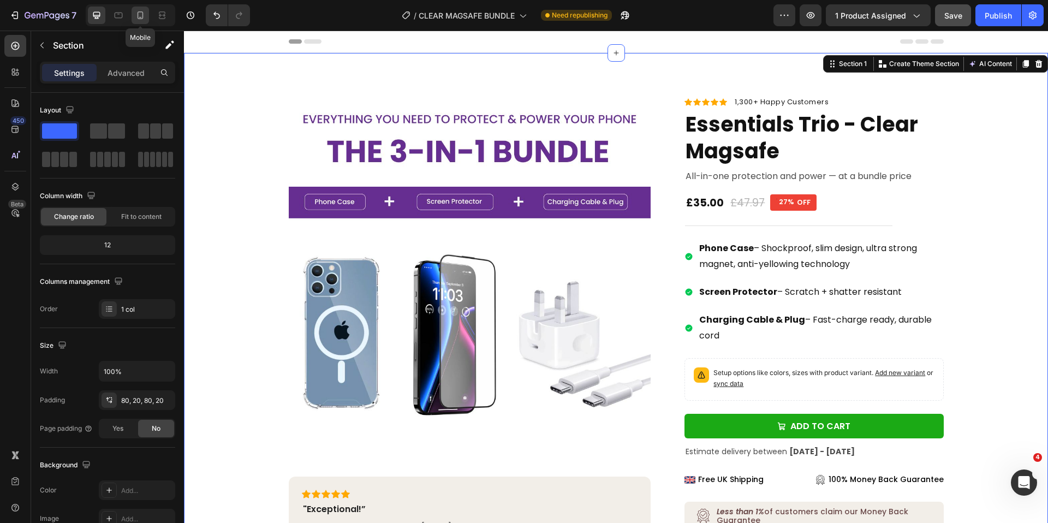
click at [147, 18] on div at bounding box center [140, 15] width 17 height 17
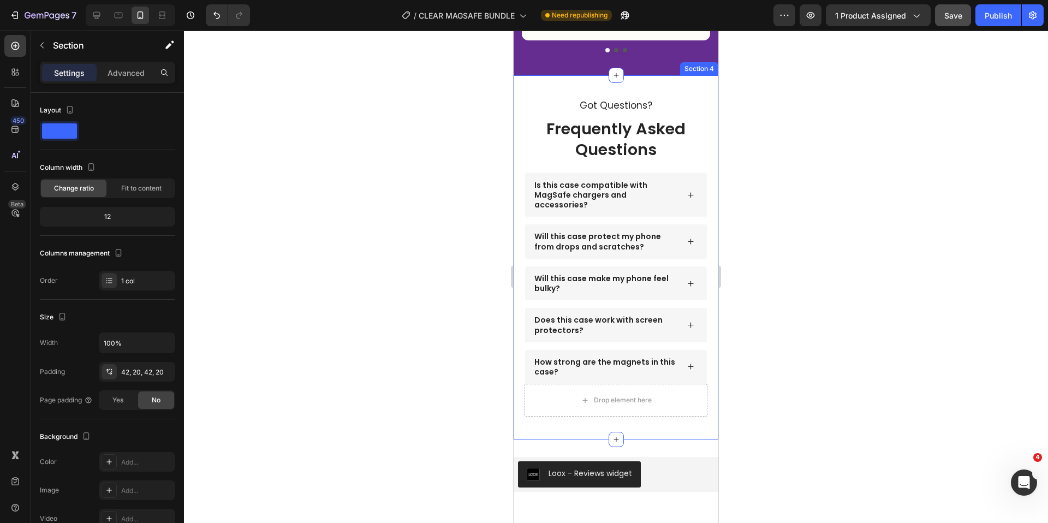
scroll to position [1599, 0]
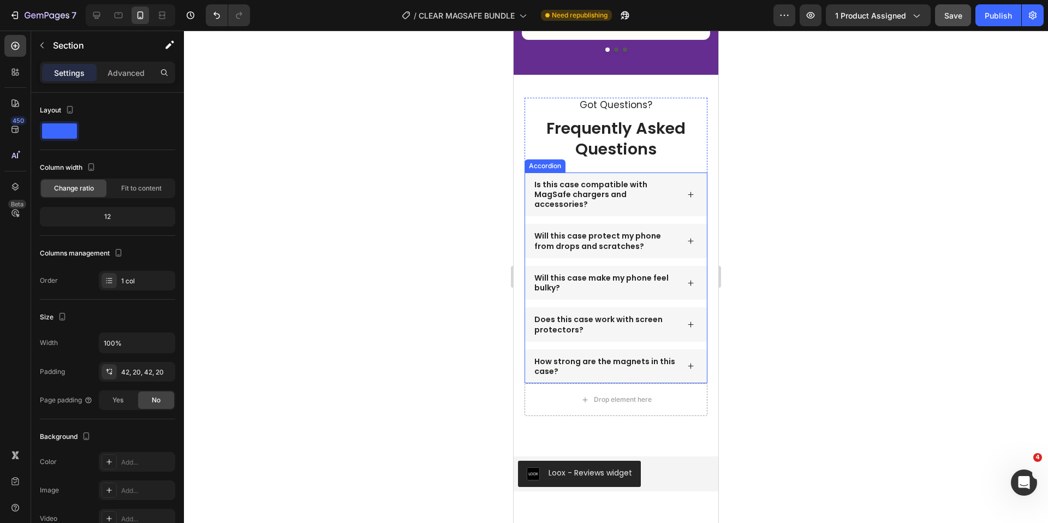
click at [692, 239] on icon at bounding box center [690, 241] width 5 height 5
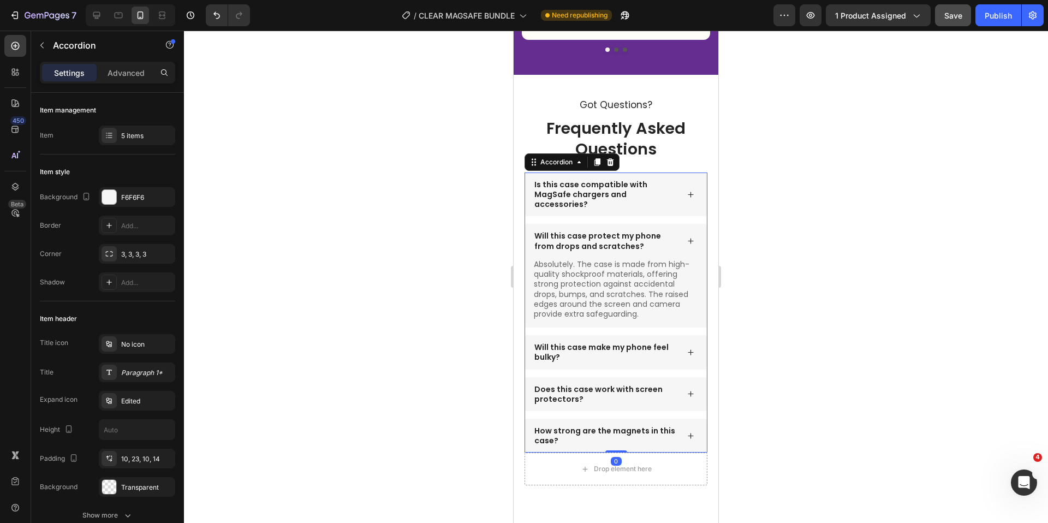
click at [692, 239] on icon at bounding box center [690, 241] width 5 height 5
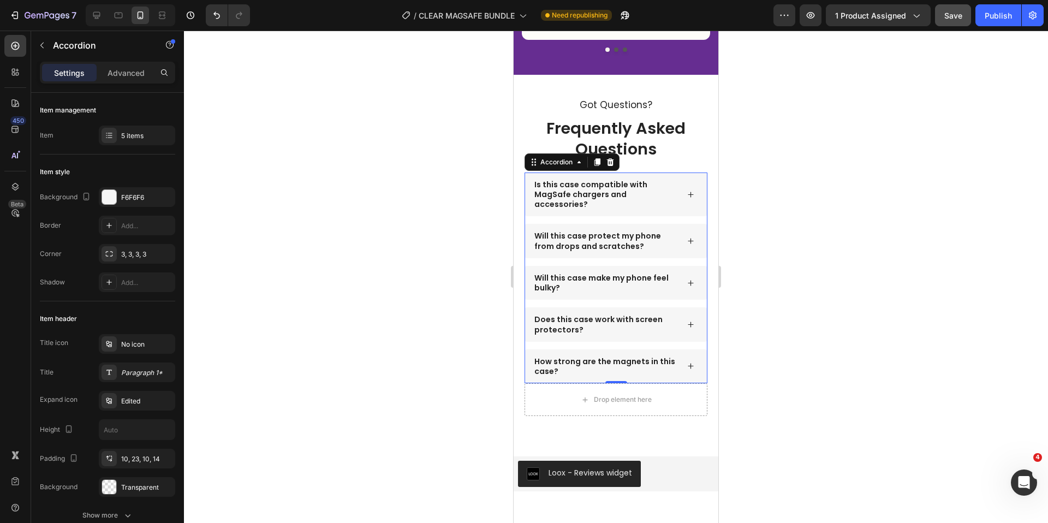
click at [692, 239] on icon at bounding box center [690, 241] width 5 height 5
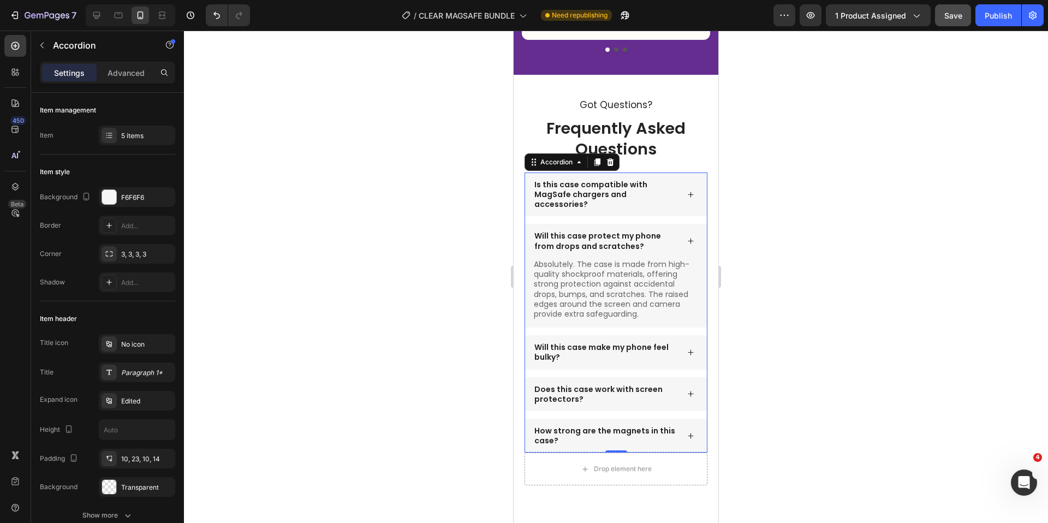
click at [692, 239] on icon at bounding box center [690, 241] width 5 height 5
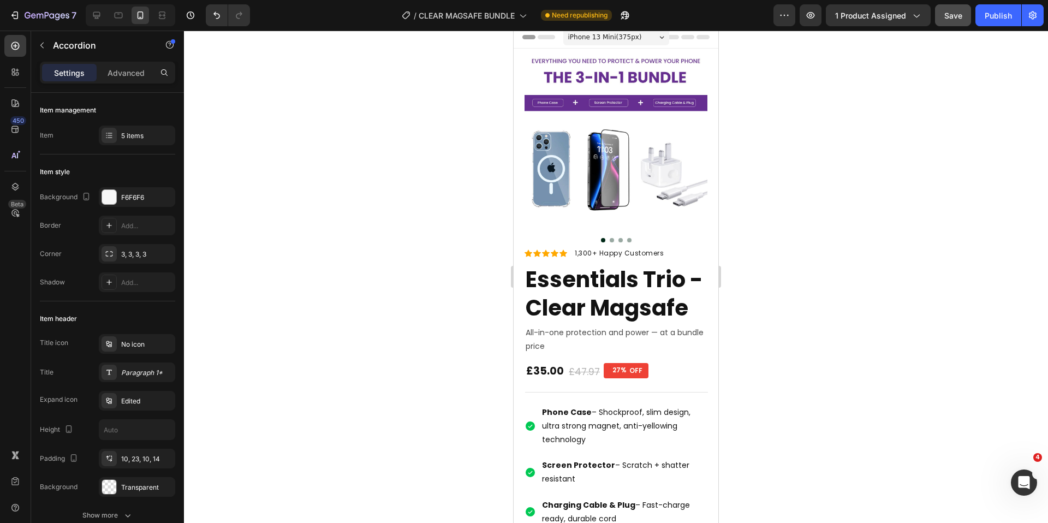
scroll to position [0, 0]
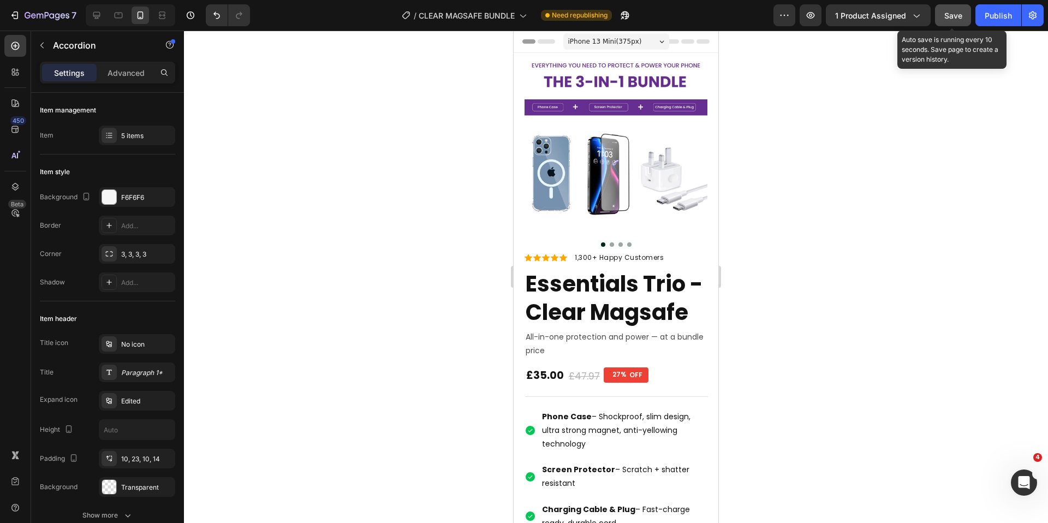
click at [955, 22] on button "Save" at bounding box center [953, 15] width 36 height 22
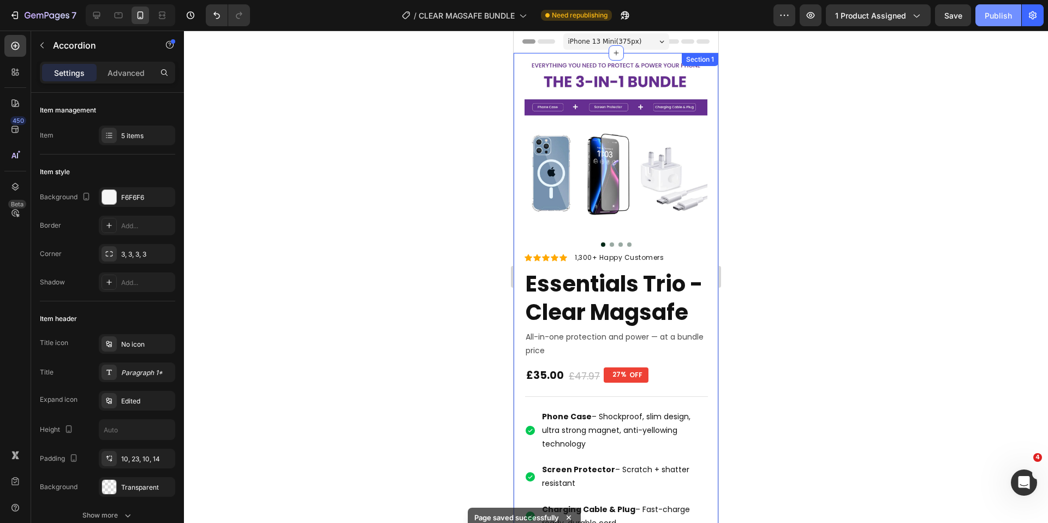
click at [1004, 22] on button "Publish" at bounding box center [998, 15] width 46 height 22
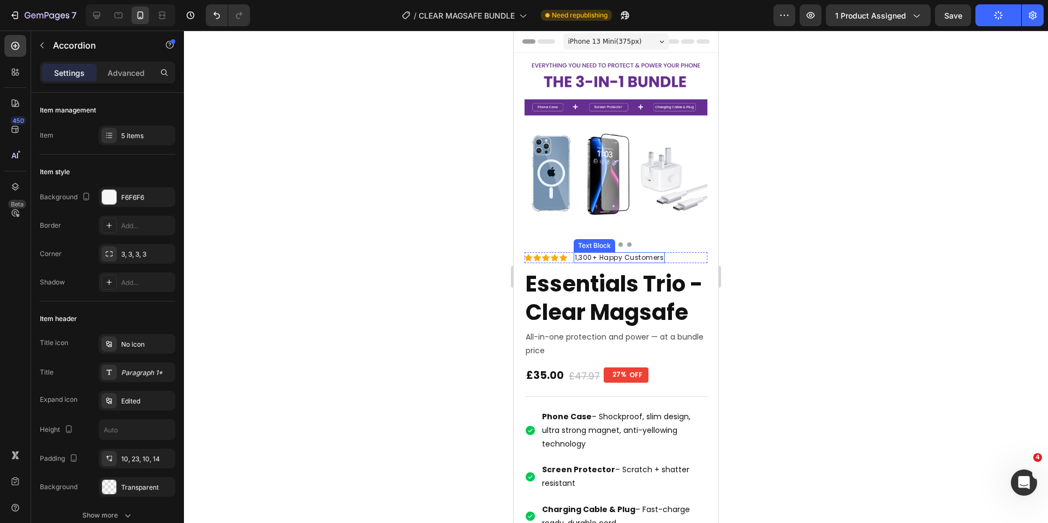
click at [578, 259] on p "1,300+ Happy Customers" at bounding box center [619, 257] width 89 height 9
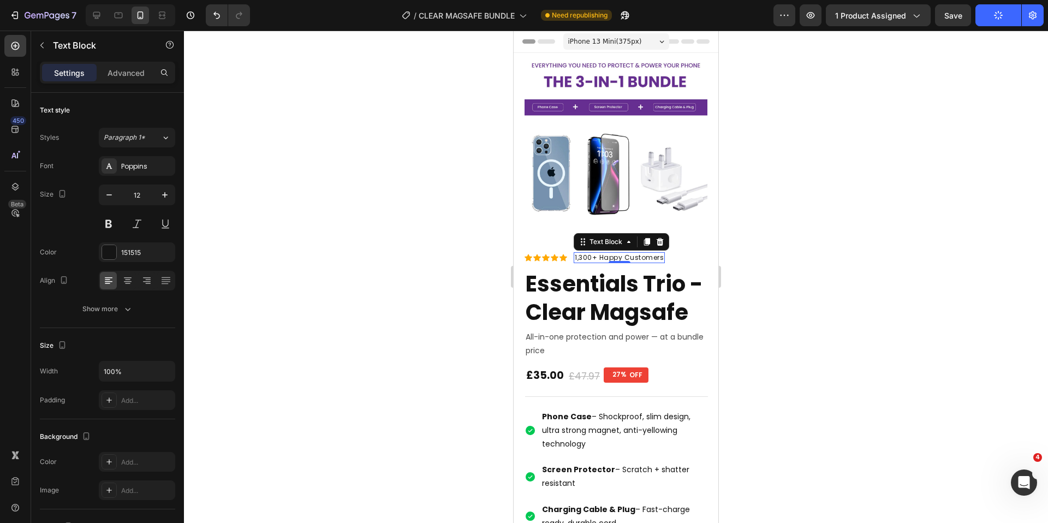
click at [578, 257] on p "1,300+ Happy Customers" at bounding box center [619, 257] width 89 height 9
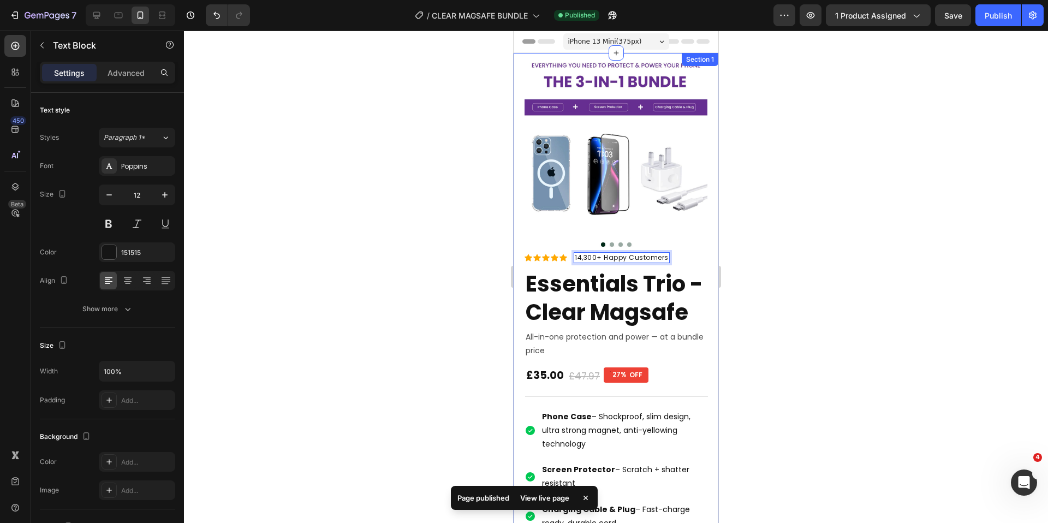
click at [752, 230] on div at bounding box center [616, 277] width 864 height 492
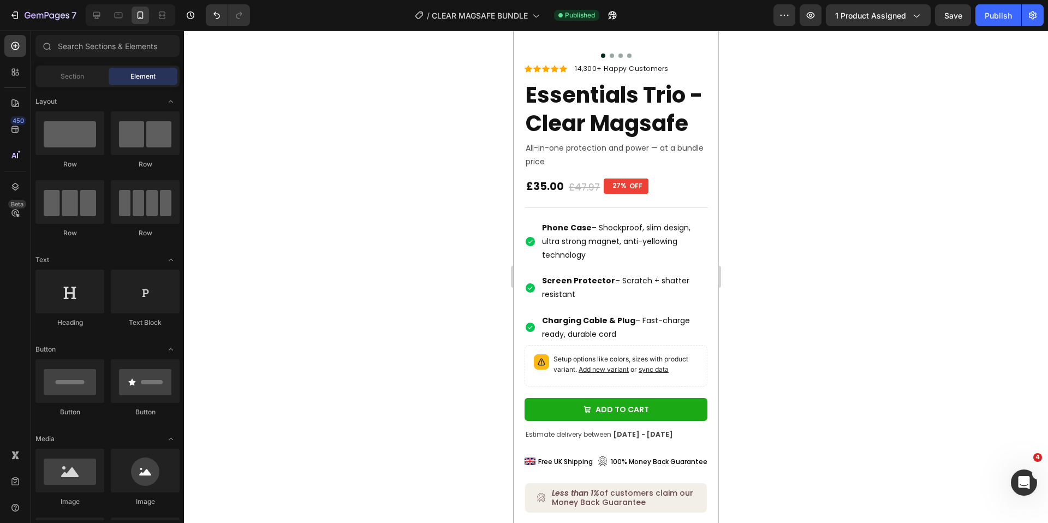
scroll to position [211, 0]
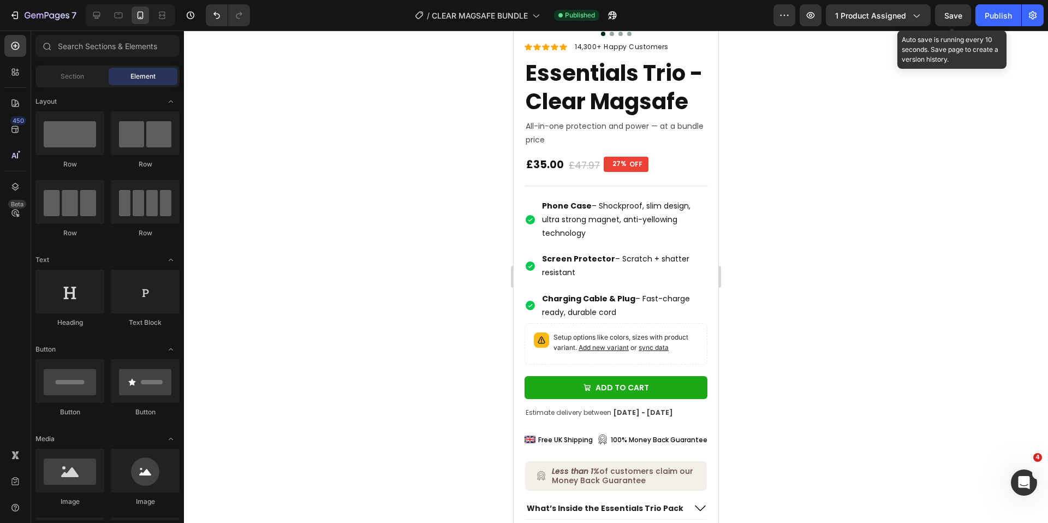
click at [949, 12] on span "Save" at bounding box center [953, 15] width 18 height 9
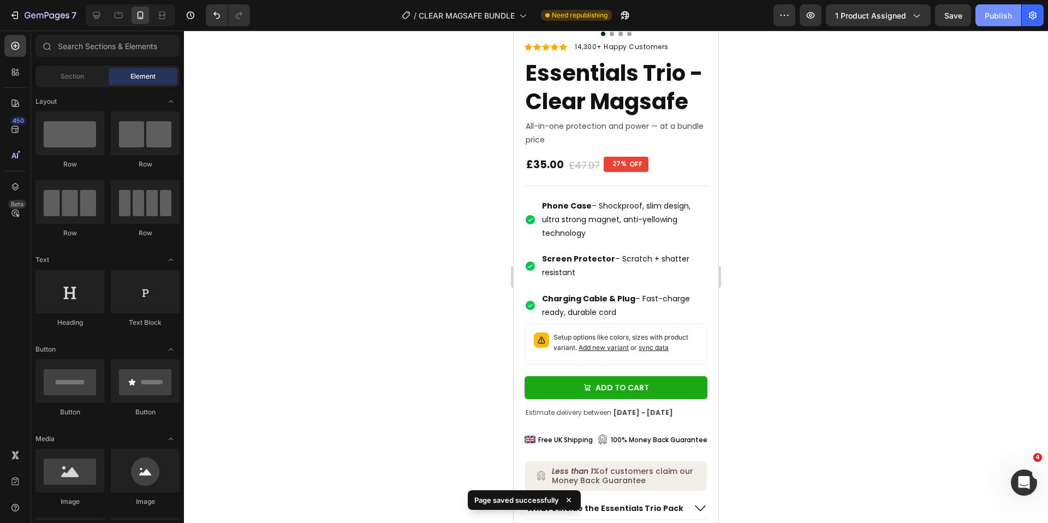
click at [996, 19] on div "Publish" at bounding box center [998, 15] width 27 height 11
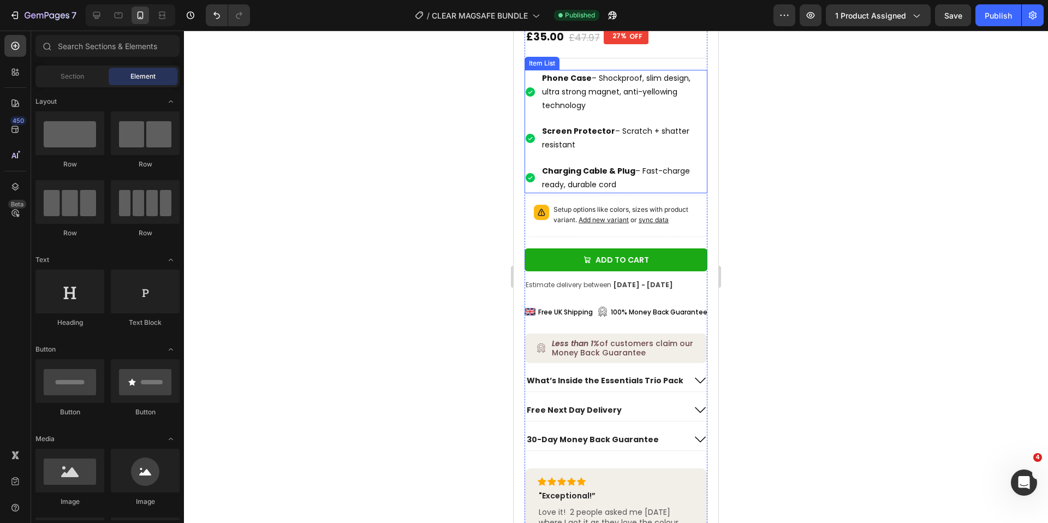
scroll to position [367, 0]
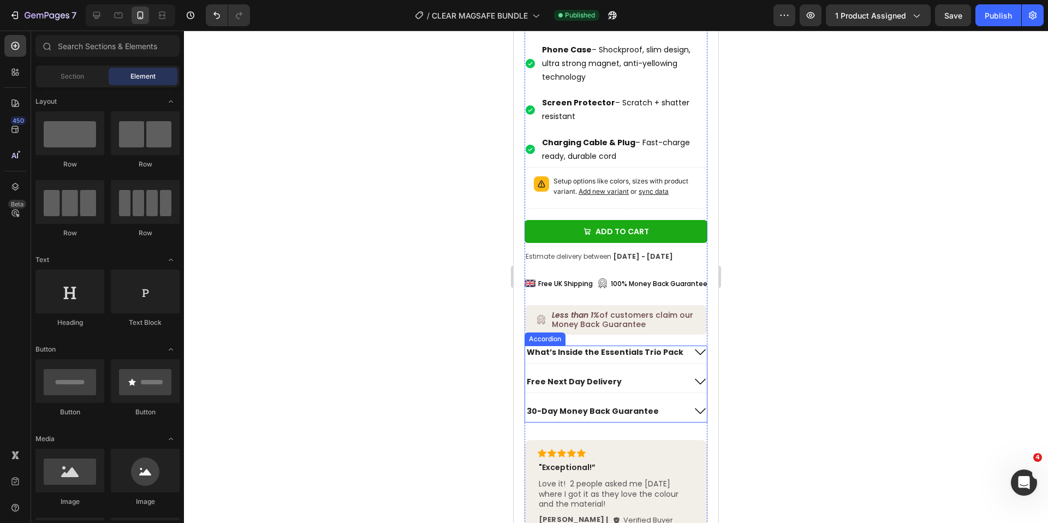
click at [700, 354] on icon at bounding box center [700, 352] width 11 height 6
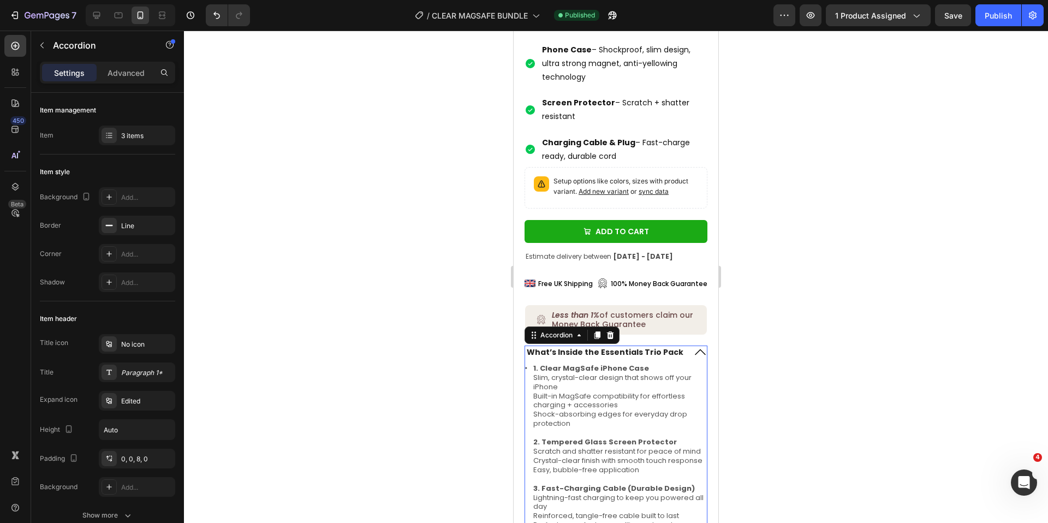
click at [700, 354] on icon at bounding box center [700, 351] width 13 height 13
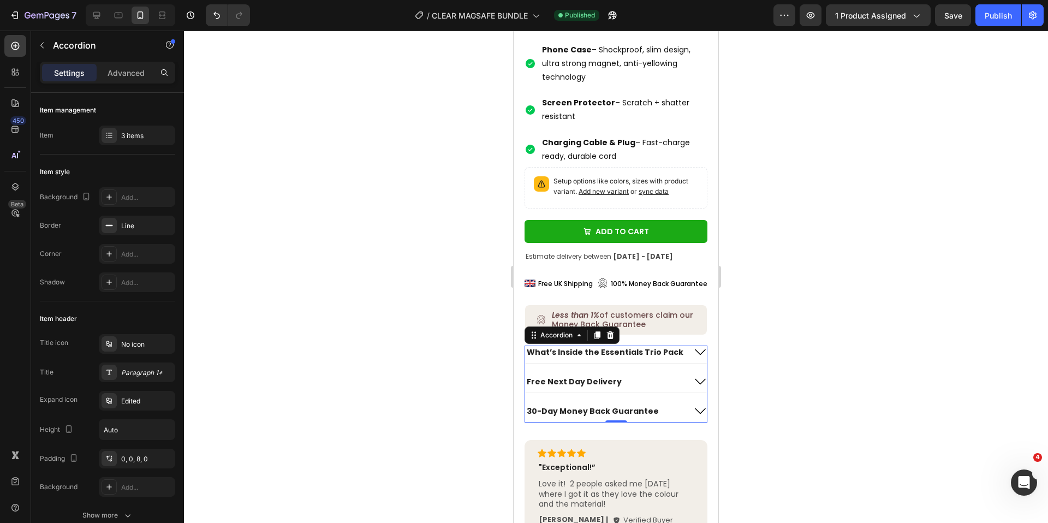
click at [700, 354] on icon at bounding box center [700, 352] width 11 height 6
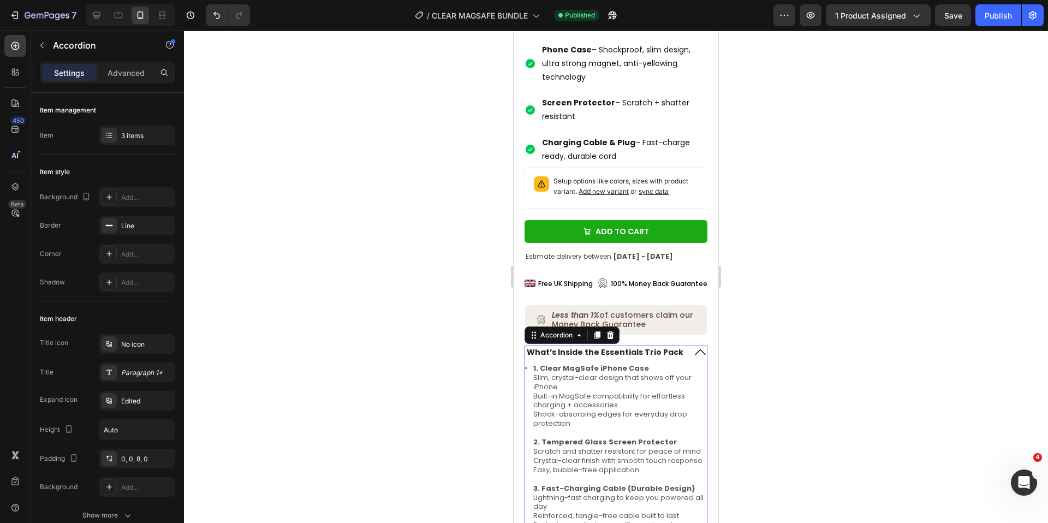
click at [700, 354] on icon at bounding box center [700, 351] width 13 height 13
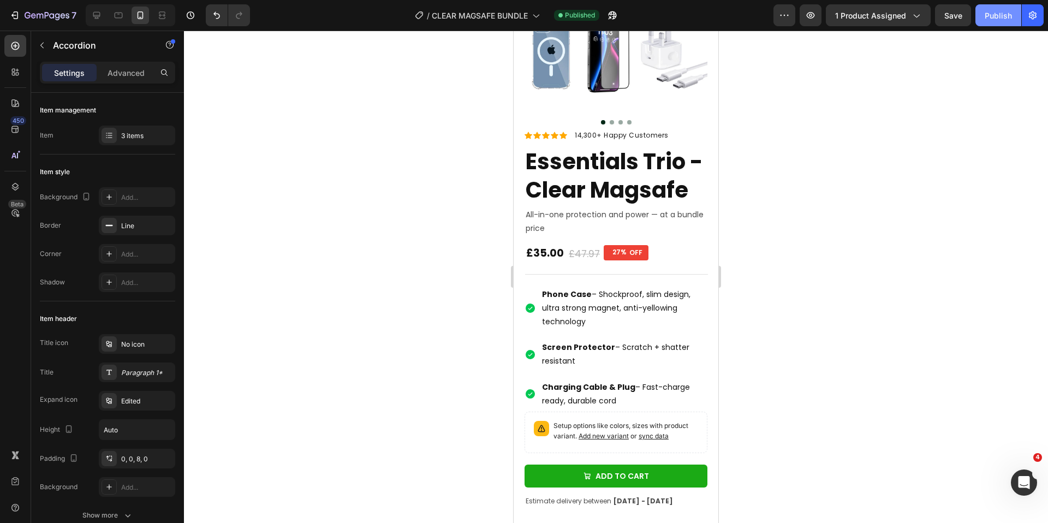
scroll to position [122, 0]
click at [1001, 21] on div "Publish" at bounding box center [998, 15] width 27 height 11
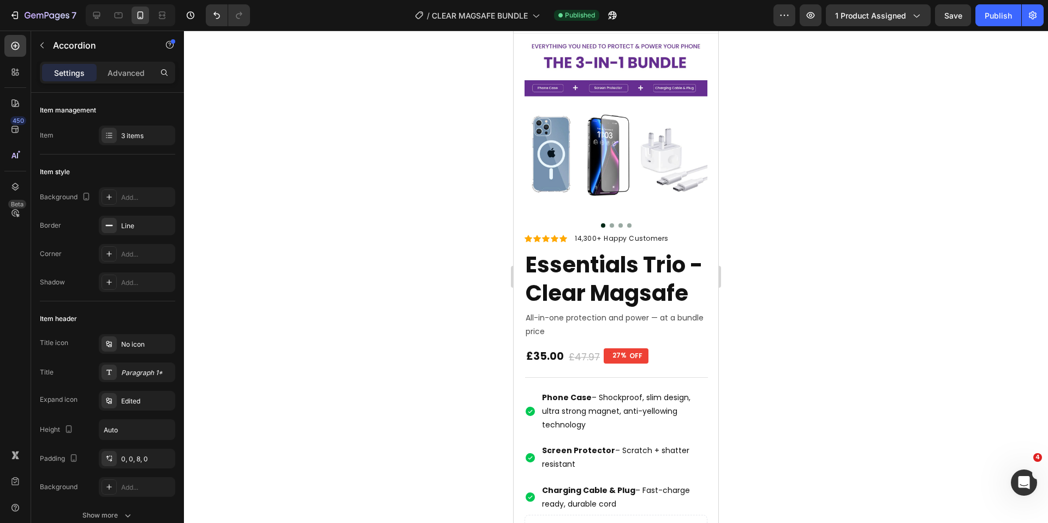
scroll to position [17, 0]
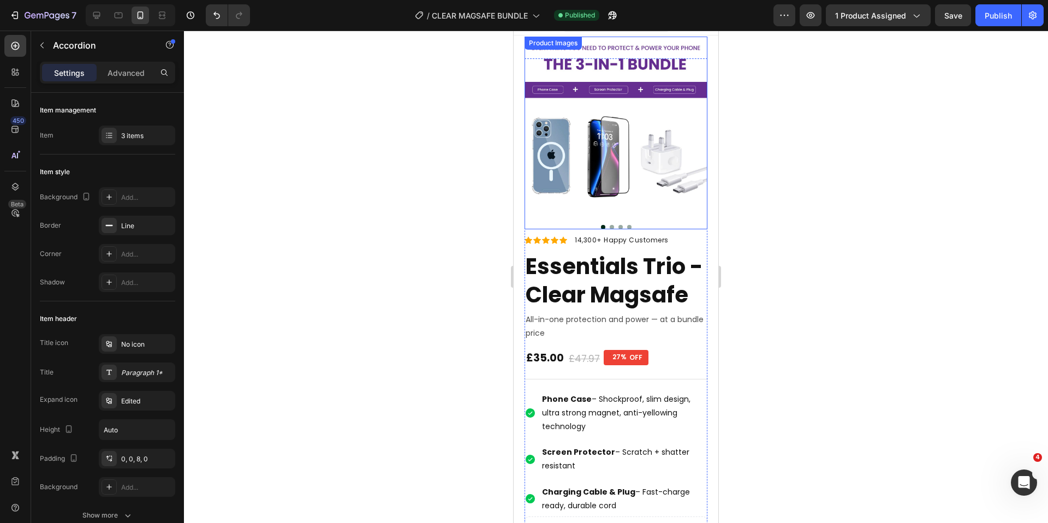
click at [612, 225] on button "Dot" at bounding box center [612, 227] width 4 height 4
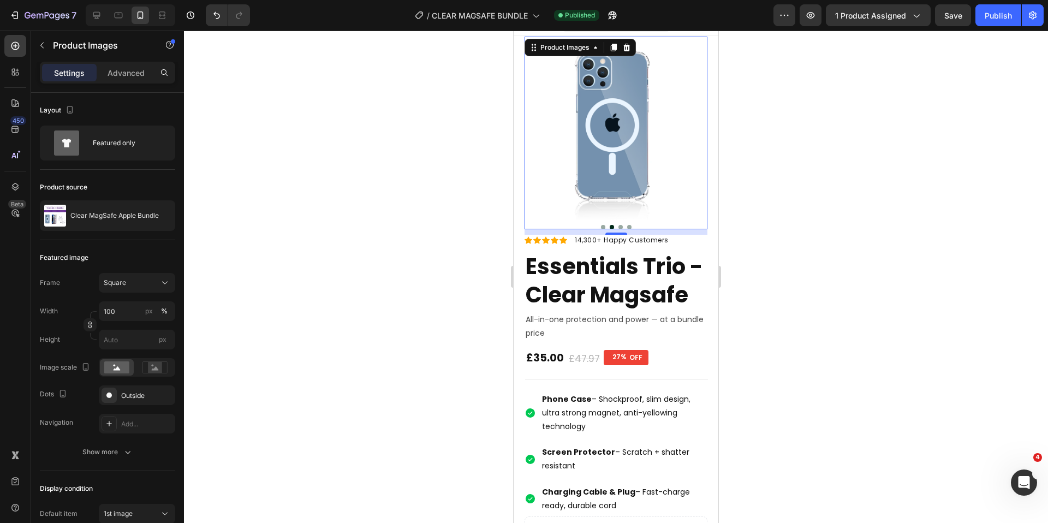
click at [621, 226] on button "Dot" at bounding box center [620, 227] width 4 height 4
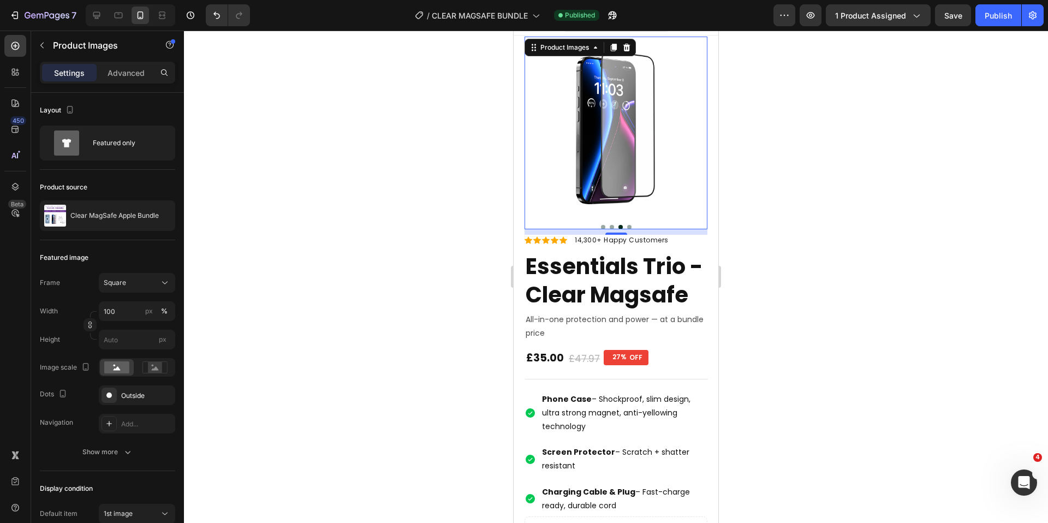
click at [629, 226] on button "Dot" at bounding box center [629, 227] width 4 height 4
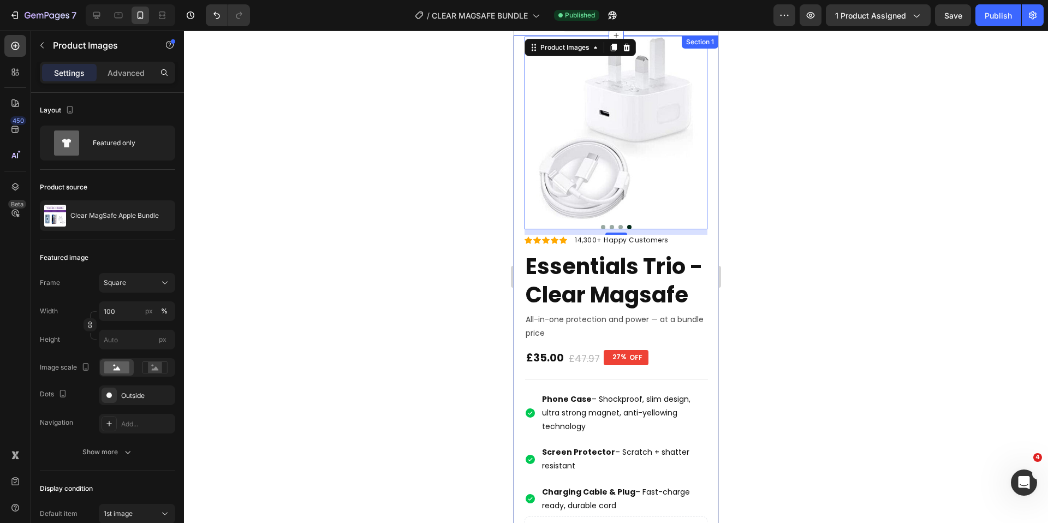
click at [818, 201] on div at bounding box center [616, 277] width 864 height 492
